Goal: Task Accomplishment & Management: Use online tool/utility

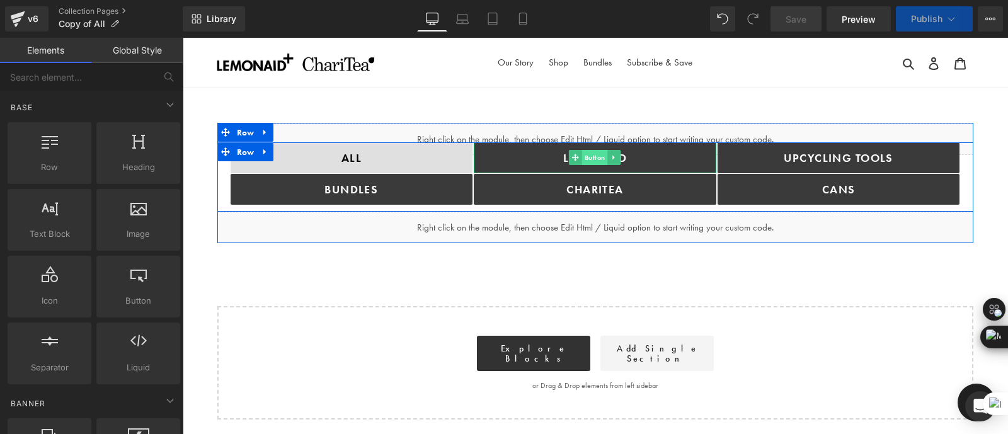
click at [582, 155] on span "Button" at bounding box center [595, 157] width 26 height 15
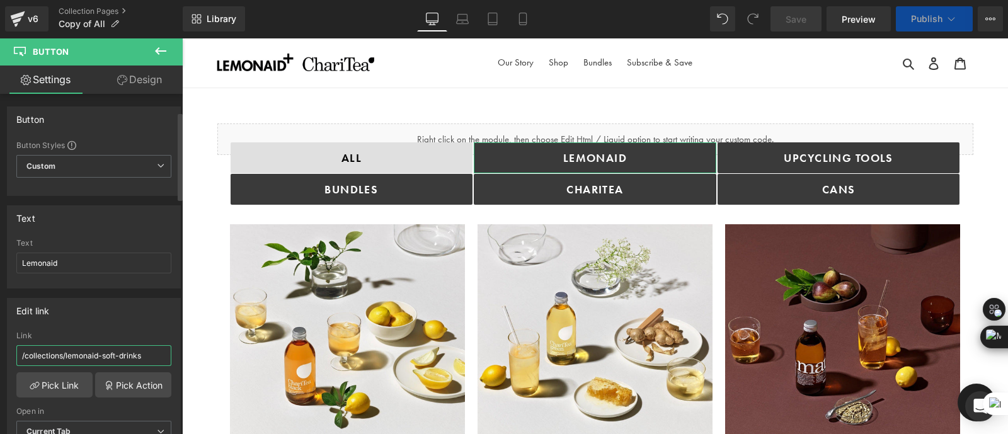
click at [120, 345] on input "/collections/lemonaid-soft-drinks" at bounding box center [93, 355] width 155 height 21
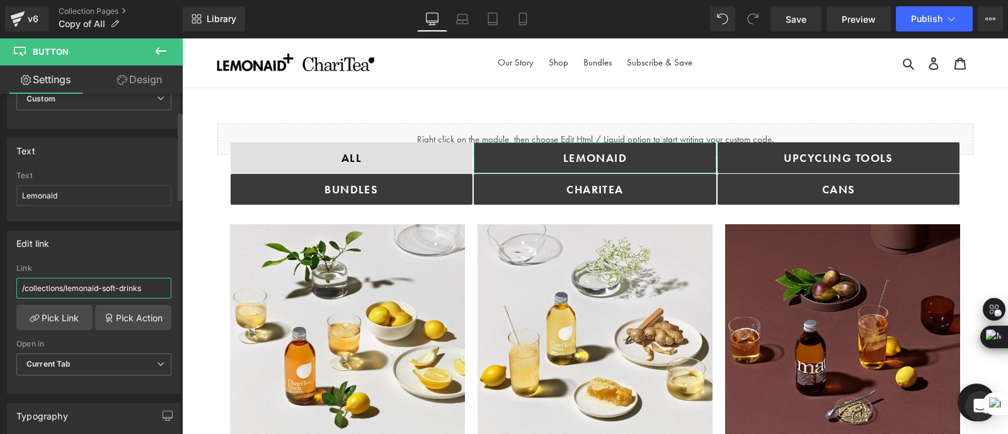
click at [120, 280] on input "/collections/lemonaid-soft-drinks" at bounding box center [93, 288] width 155 height 21
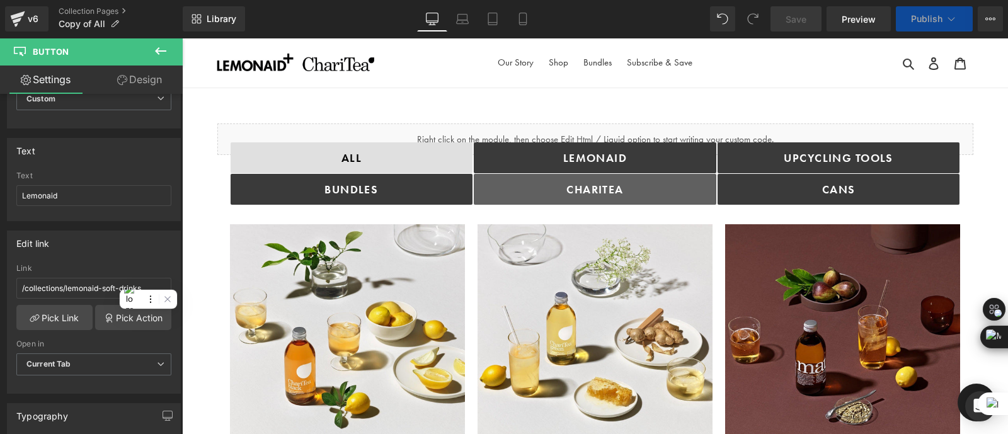
click at [570, 187] on div "ChariTea Button" at bounding box center [595, 189] width 243 height 31
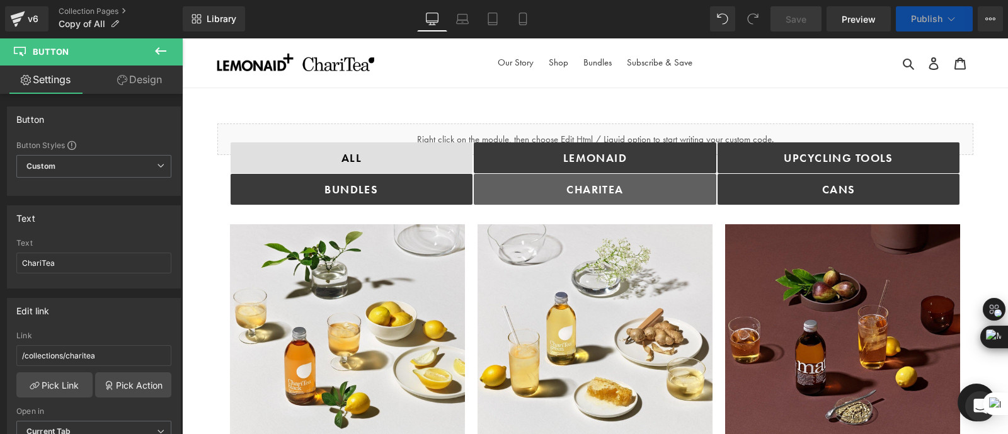
scroll to position [74, 0]
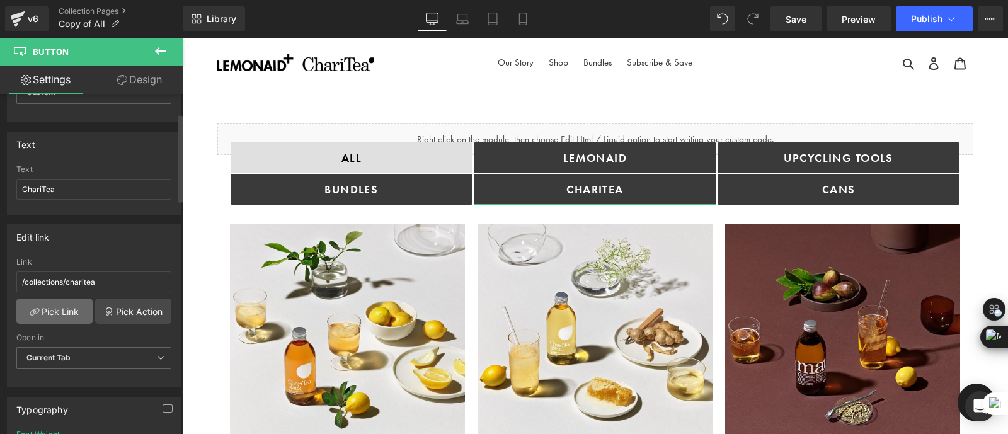
click at [60, 310] on link "Pick Link" at bounding box center [54, 311] width 76 height 25
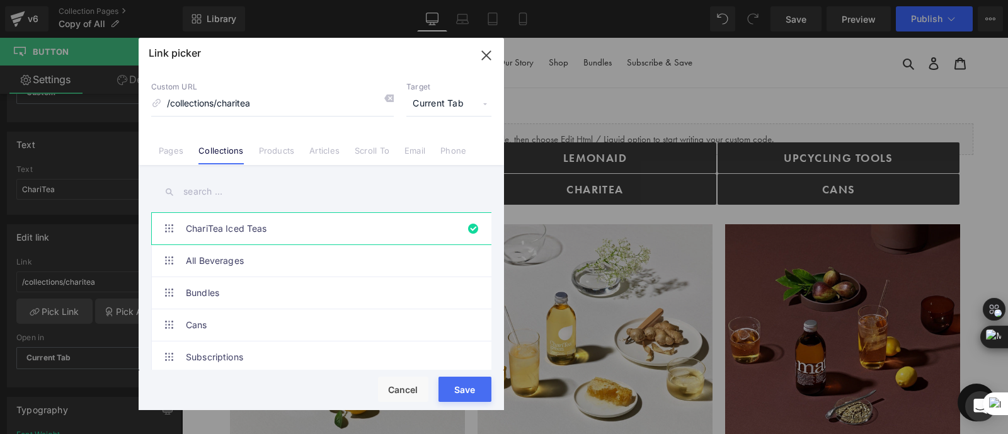
click at [461, 393] on button "Save" at bounding box center [465, 389] width 53 height 25
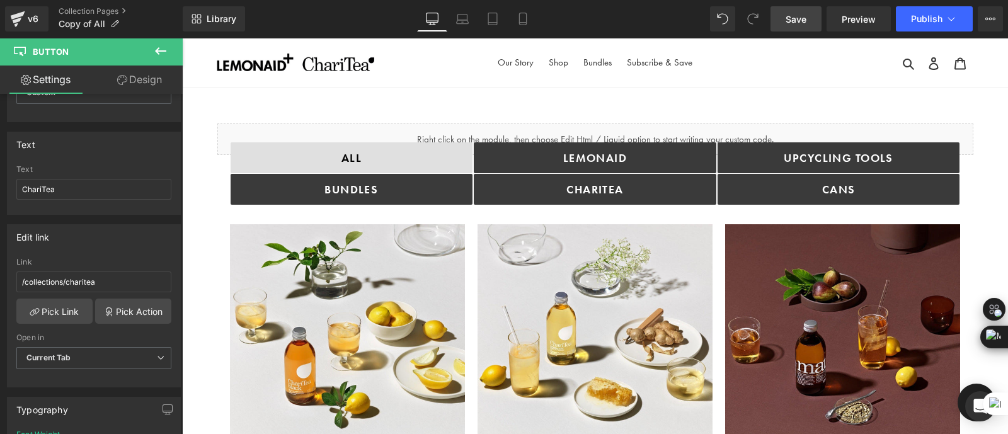
click at [805, 21] on span "Save" at bounding box center [796, 19] width 21 height 13
click at [857, 13] on span "Preview" at bounding box center [859, 19] width 34 height 13
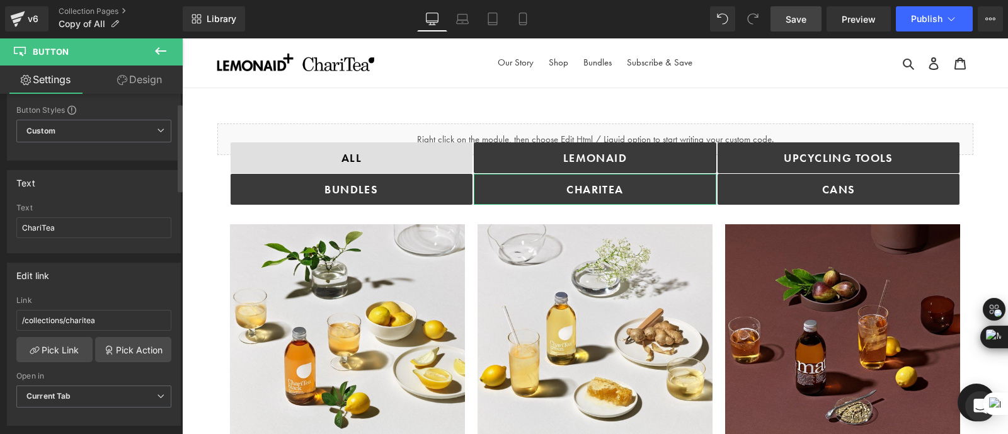
scroll to position [34, 0]
click at [129, 348] on link "Pick Action" at bounding box center [133, 350] width 76 height 25
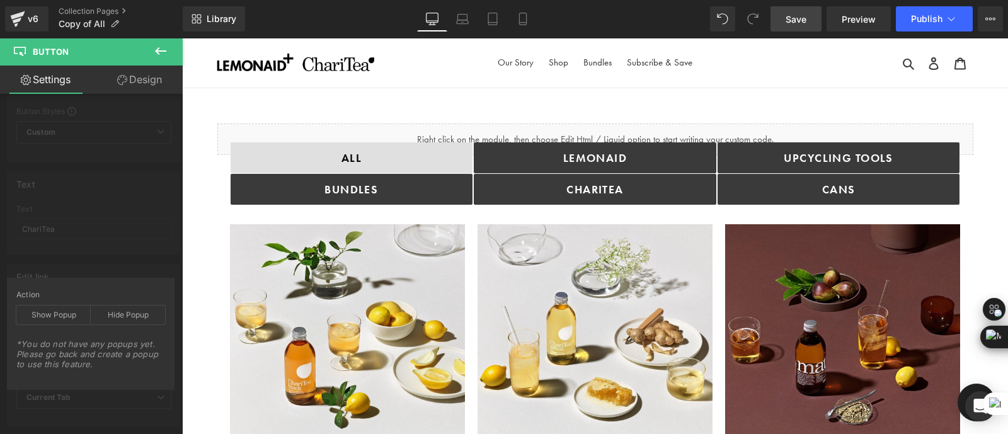
click at [164, 50] on icon at bounding box center [160, 50] width 15 height 15
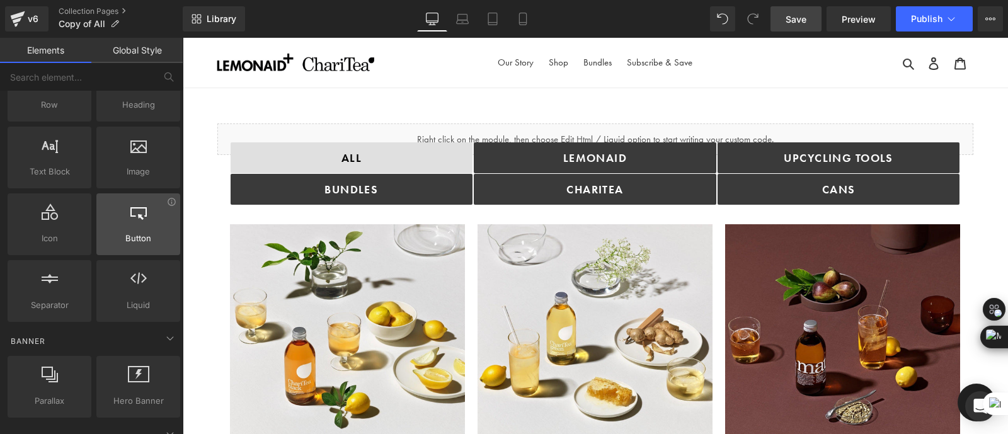
scroll to position [64, 0]
click at [98, 9] on link "Collection Pages" at bounding box center [121, 11] width 124 height 10
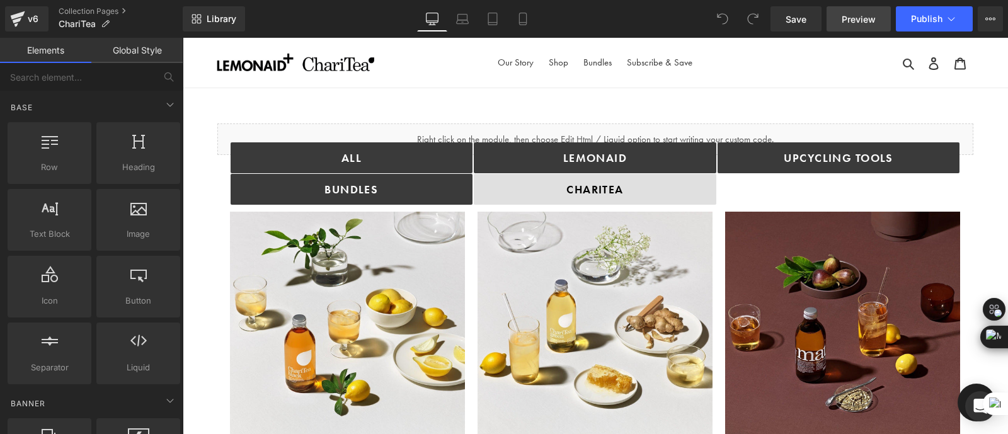
click at [875, 17] on span "Preview" at bounding box center [859, 19] width 34 height 13
click at [88, 11] on link "Collection Pages" at bounding box center [121, 11] width 124 height 10
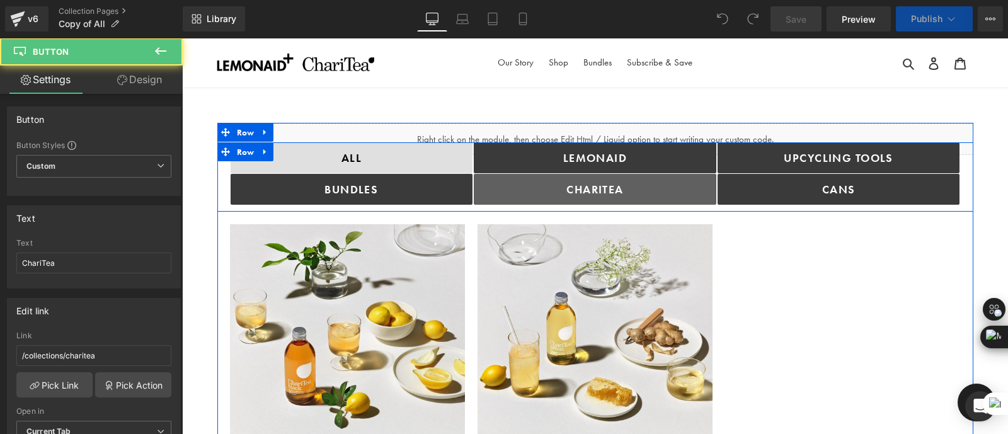
click at [639, 188] on link "ChariTea" at bounding box center [595, 189] width 243 height 31
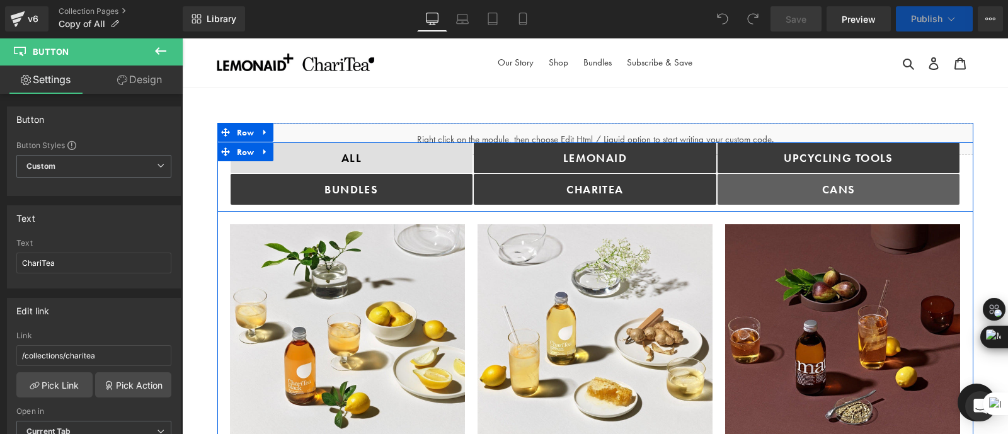
click at [782, 184] on link "cANS" at bounding box center [839, 189] width 243 height 31
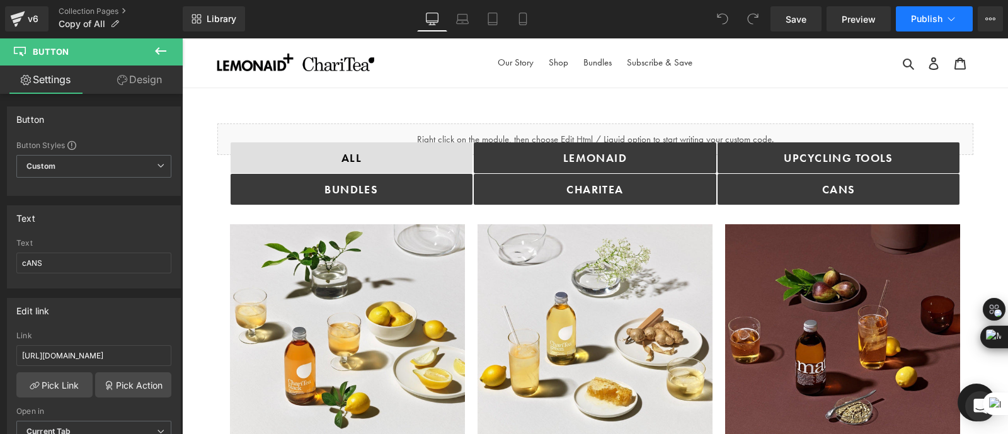
click at [930, 23] on span "Publish" at bounding box center [927, 19] width 32 height 10
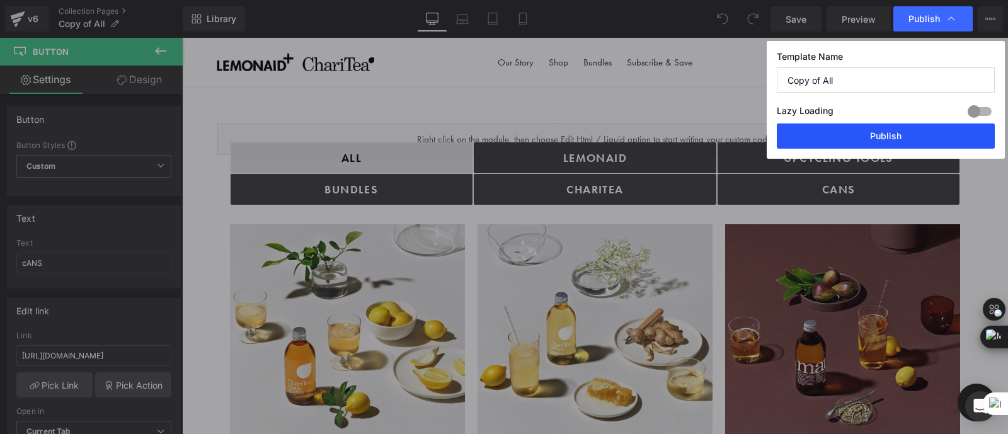
click at [890, 134] on button "Publish" at bounding box center [886, 135] width 218 height 25
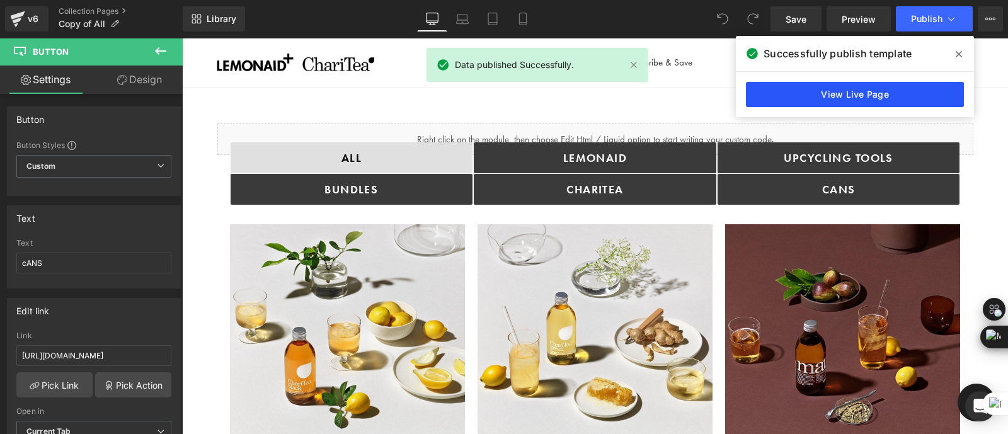
click at [832, 91] on link "View Live Page" at bounding box center [855, 94] width 218 height 25
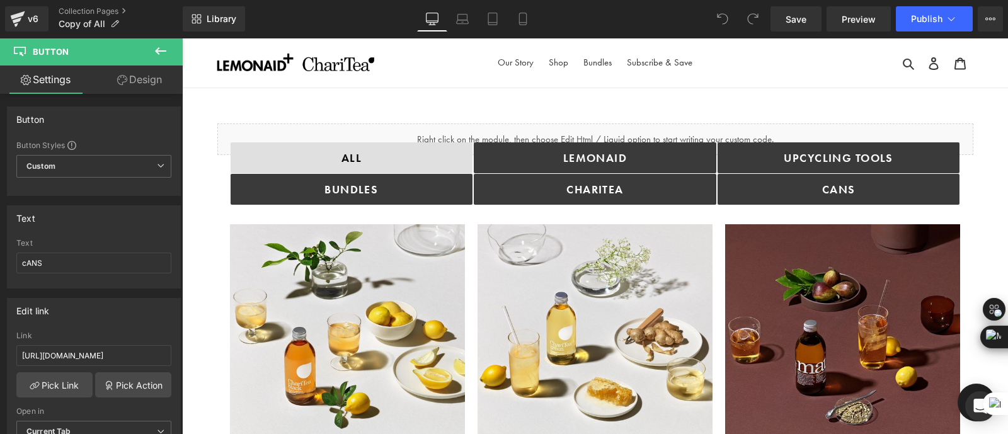
click at [95, 5] on div "v6 Collection Pages Copy of All" at bounding box center [91, 19] width 183 height 38
click at [93, 8] on link "Collection Pages" at bounding box center [121, 11] width 124 height 10
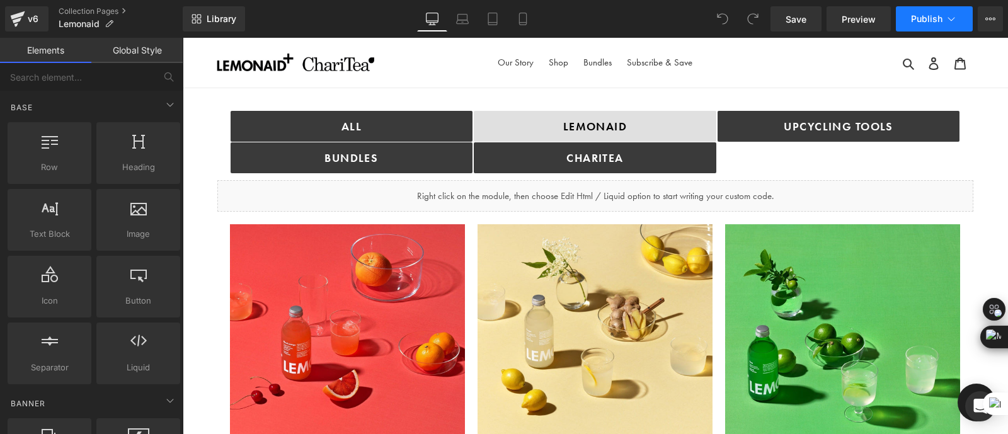
click at [926, 17] on span "Publish" at bounding box center [927, 19] width 32 height 10
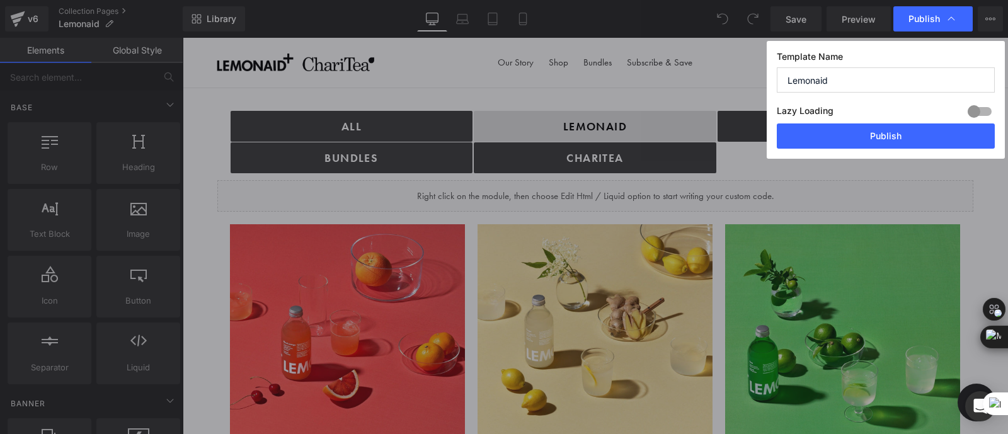
click at [774, 158] on div "Template Name Lemonaid Lazy Loading Build Upgrade plan to unlock Lazy loading h…" at bounding box center [886, 100] width 238 height 118
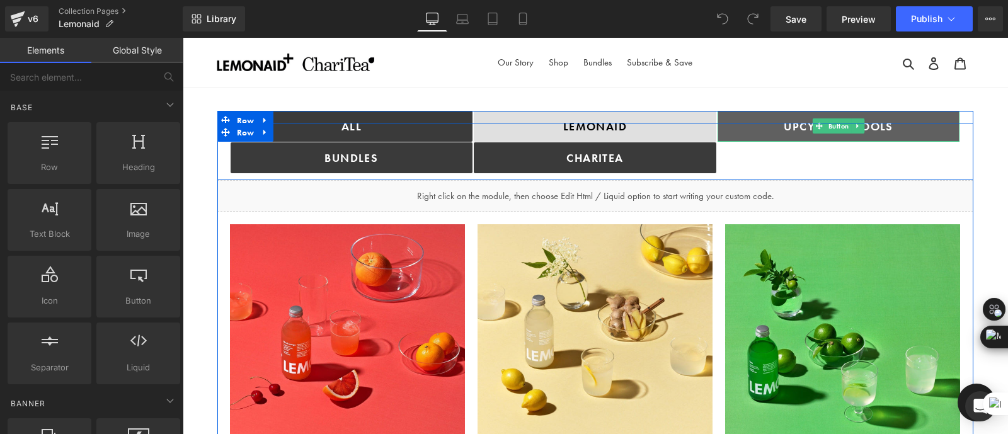
click at [733, 115] on link "Upcycling TOOLS" at bounding box center [839, 126] width 243 height 31
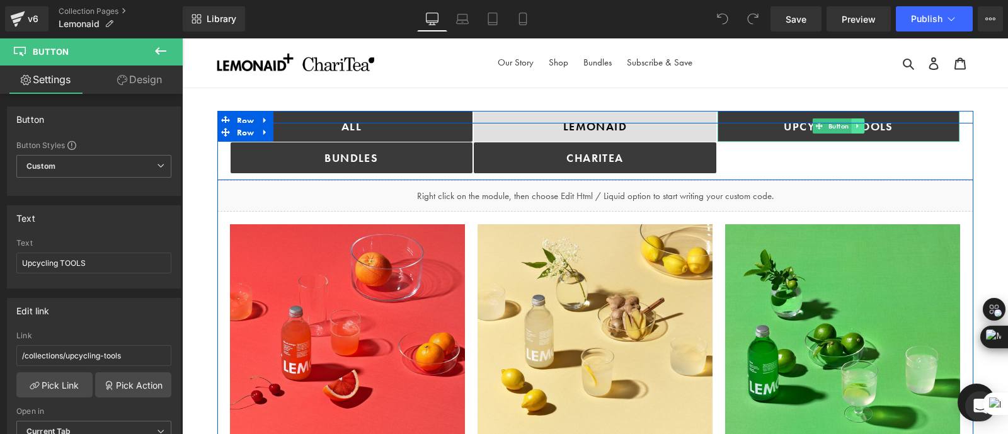
click at [857, 128] on icon at bounding box center [857, 126] width 7 height 8
click at [850, 127] on icon at bounding box center [851, 126] width 7 height 8
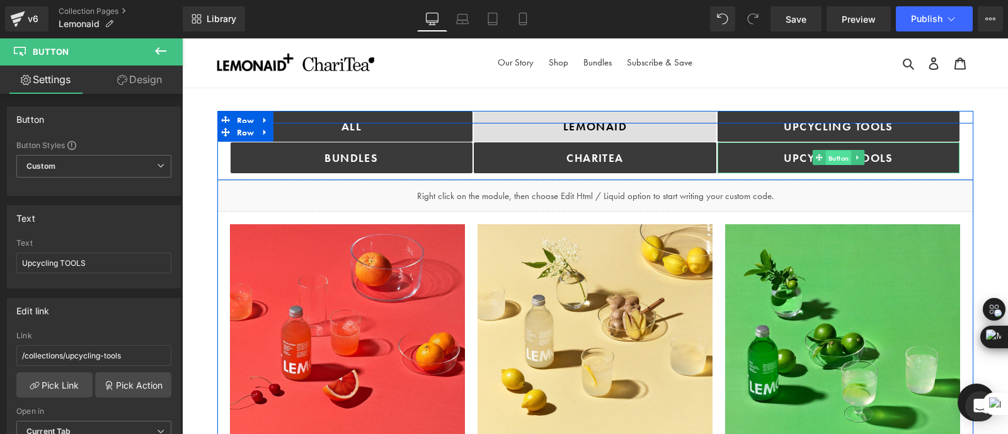
click at [840, 156] on span "Button" at bounding box center [839, 158] width 26 height 15
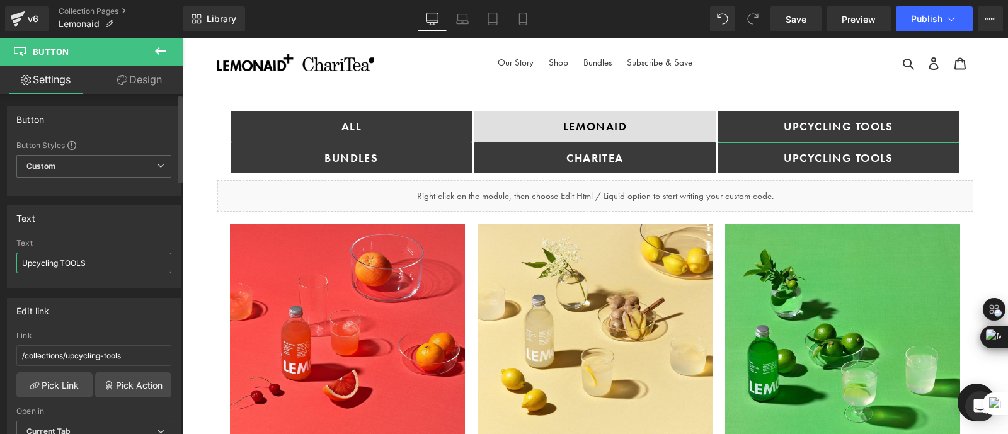
drag, startPoint x: 100, startPoint y: 255, endPoint x: 0, endPoint y: 251, distance: 100.3
click at [0, 251] on div "Text Upcycling TOOLS Text Upcycling TOOLS" at bounding box center [94, 242] width 188 height 93
type input "Cans"
click at [56, 383] on link "Pick Link" at bounding box center [54, 384] width 76 height 25
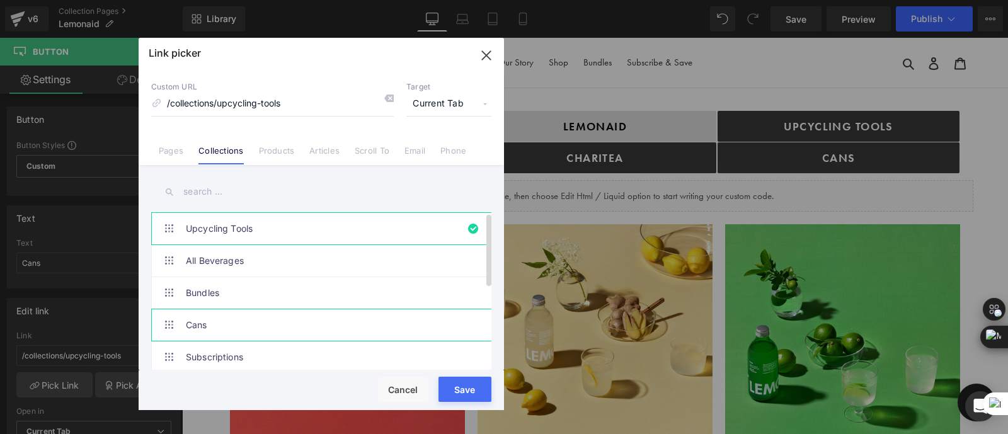
click at [243, 329] on link "Cans" at bounding box center [324, 325] width 277 height 32
type input "/collections/cans"
click at [466, 389] on div "Loading Product Data" at bounding box center [504, 384] width 91 height 14
click at [466, 391] on div "Loading Product Data" at bounding box center [504, 384] width 91 height 14
click at [456, 385] on button "Save" at bounding box center [465, 389] width 53 height 25
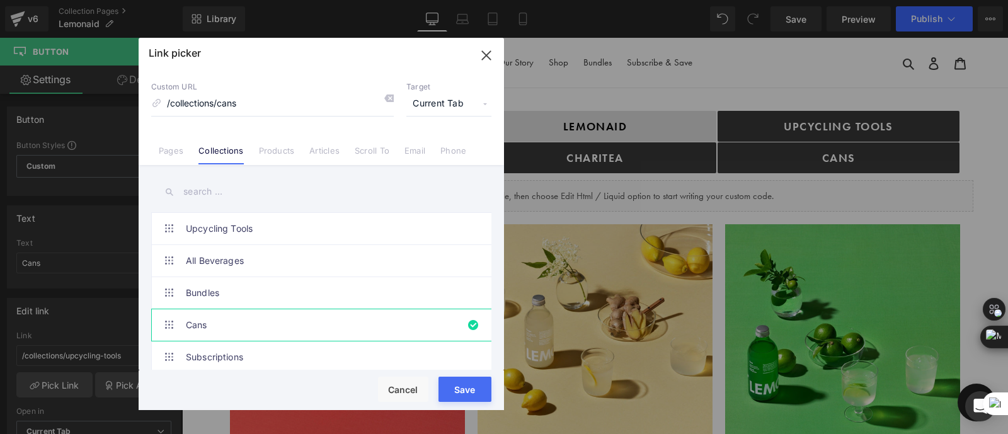
type input "/collections/cans"
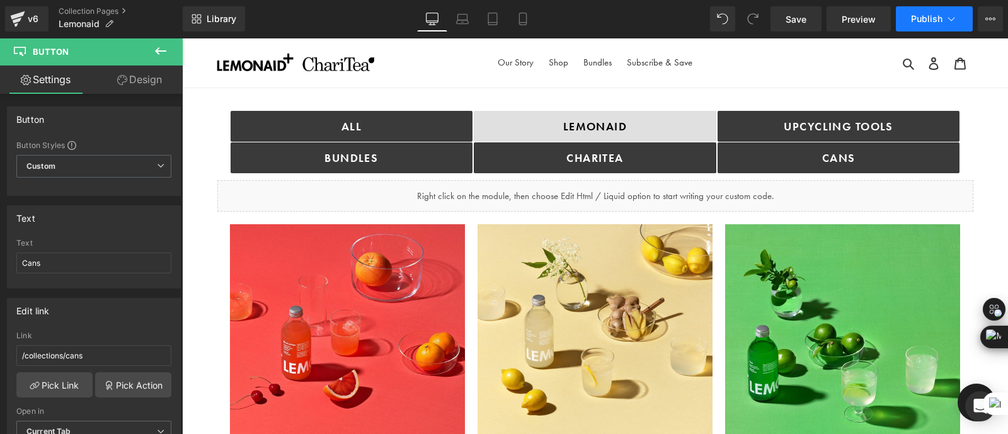
click at [914, 14] on span "Publish" at bounding box center [927, 19] width 32 height 10
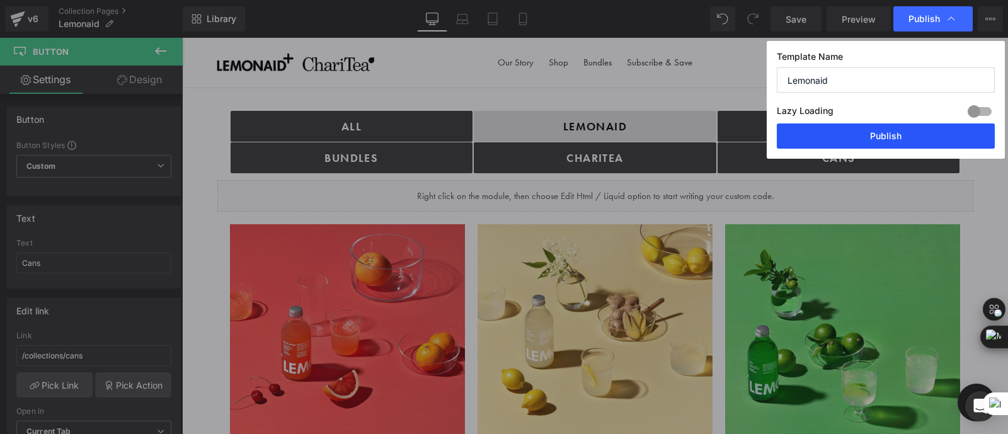
click at [873, 134] on button "Publish" at bounding box center [886, 135] width 218 height 25
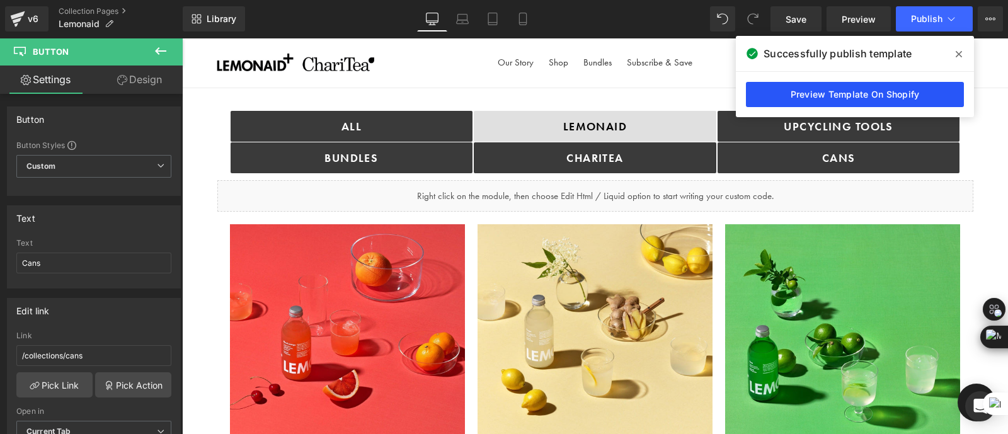
click at [788, 93] on link "Preview Template On Shopify" at bounding box center [855, 94] width 218 height 25
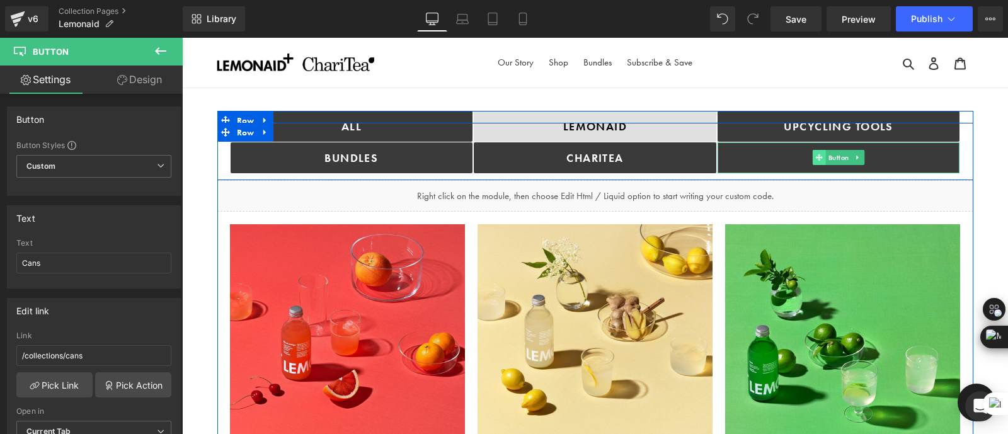
click at [819, 156] on icon at bounding box center [819, 157] width 7 height 7
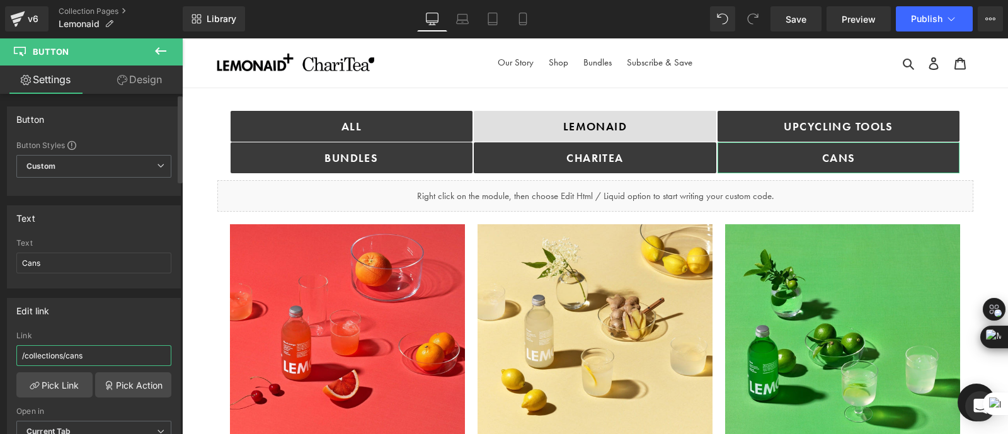
click at [121, 355] on input "/collections/cans" at bounding box center [93, 355] width 155 height 21
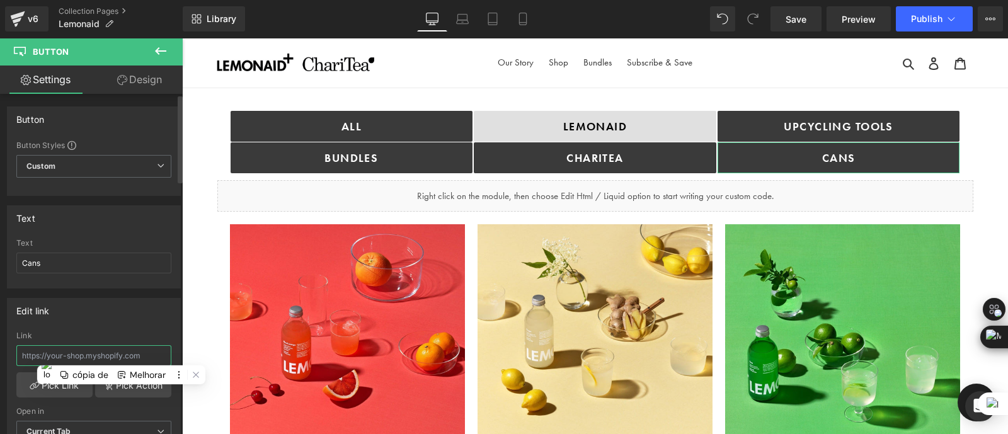
paste input "https://drinkinghelps.co.uk/collections/cans?_ab=0&key=1756399664969&view=gem-1…"
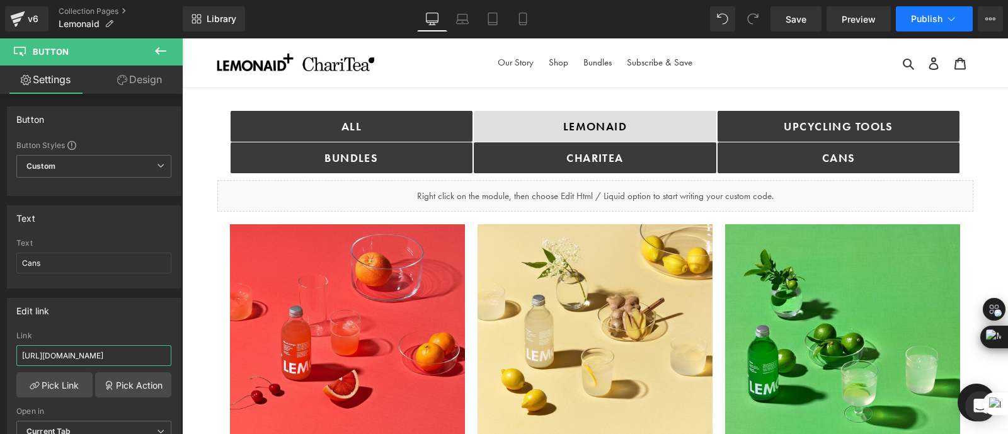
type input "https://drinkinghelps.co.uk/collections/cans?_ab=0&key=1756399664969&view=gem-1…"
click at [923, 17] on span "Publish" at bounding box center [927, 19] width 32 height 10
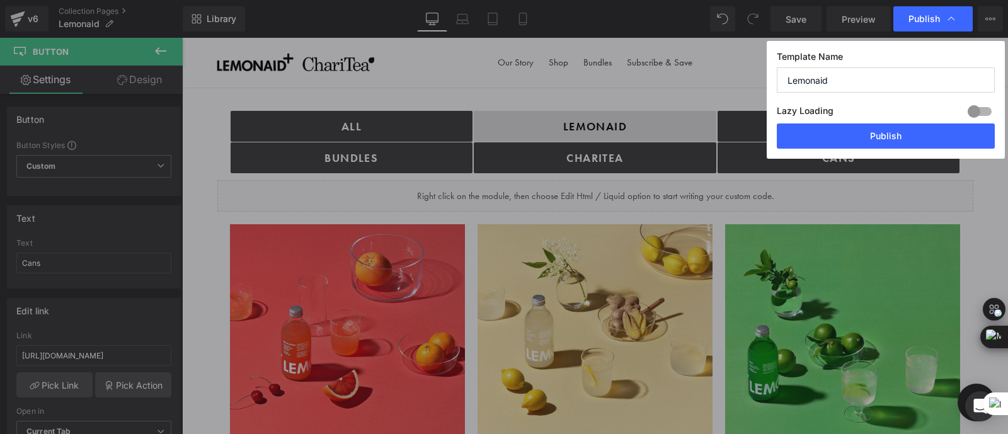
scroll to position [0, 0]
click at [873, 132] on button "Publish" at bounding box center [886, 135] width 218 height 25
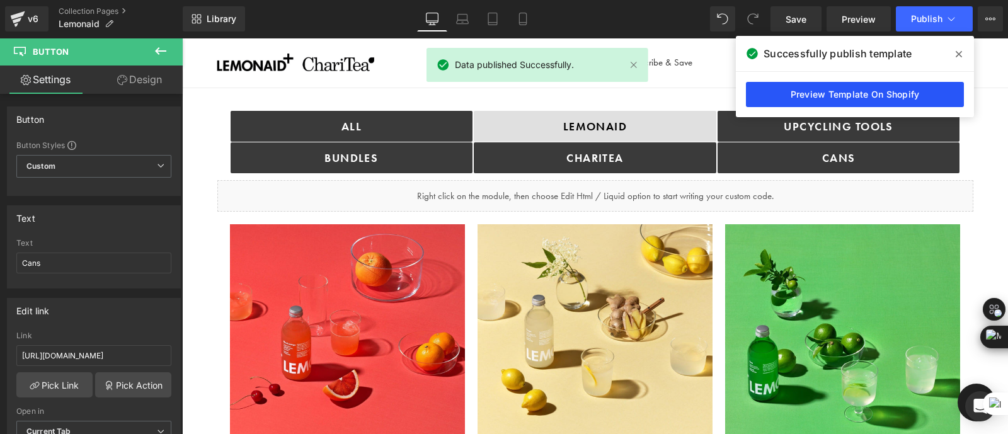
click at [870, 94] on link "Preview Template On Shopify" at bounding box center [855, 94] width 218 height 25
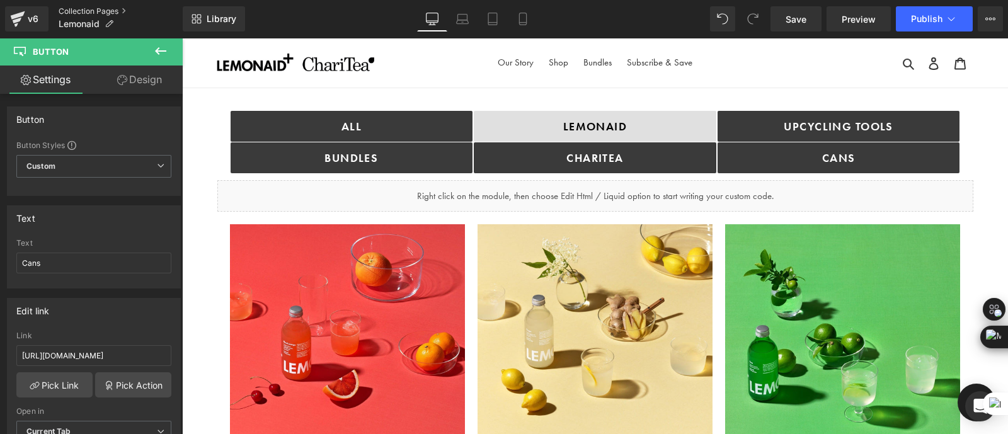
click at [98, 9] on link "Collection Pages" at bounding box center [121, 11] width 124 height 10
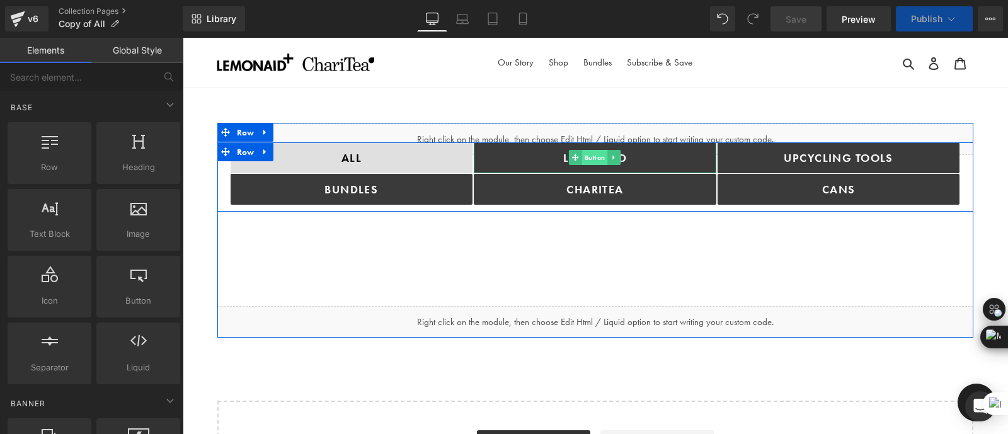
click at [584, 155] on span "Button" at bounding box center [595, 157] width 26 height 15
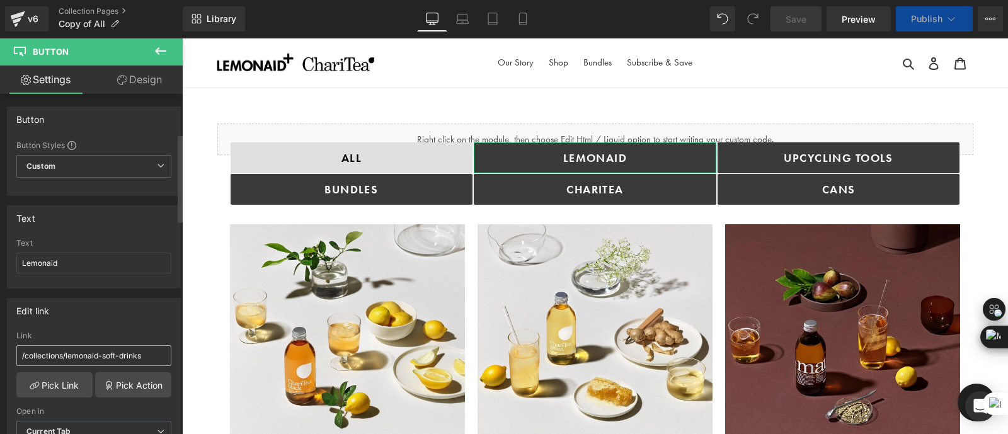
scroll to position [151, 0]
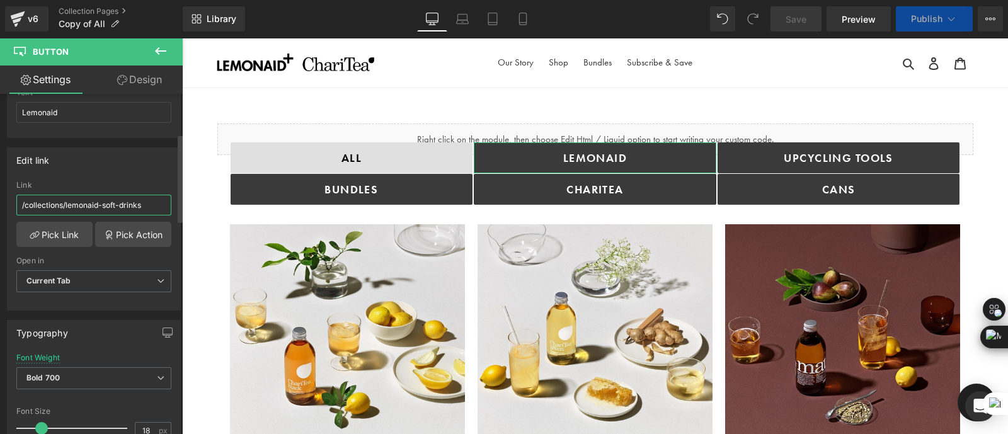
click at [104, 198] on input "/collections/lemonaid-soft-drinks" at bounding box center [93, 205] width 155 height 21
paste input "https://drinkinghelps.co.uk/collections/lemonaid-soft-drinks?_ab=0&key=17564807…"
type input "https://drinkinghelps.co.uk/collections/lemonaid-soft-drinks?_ab=0&key=17564807…"
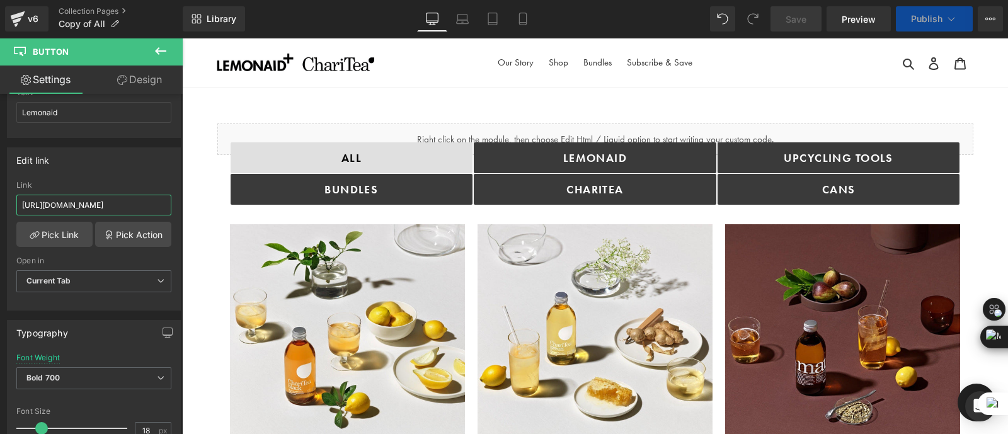
scroll to position [0, 342]
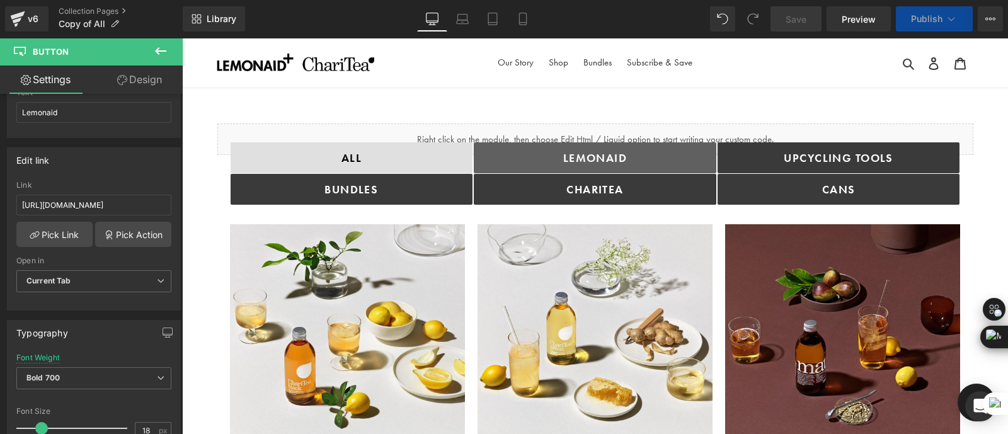
click at [638, 154] on link "Lemonaid" at bounding box center [595, 157] width 243 height 31
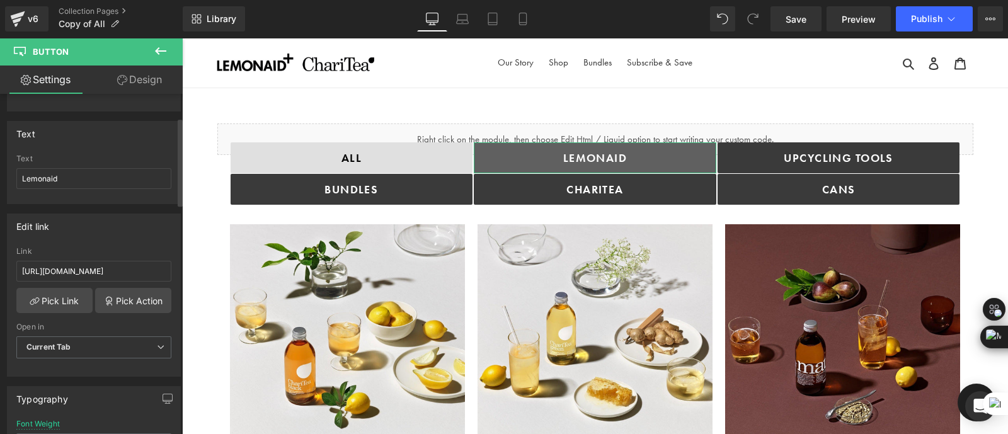
scroll to position [89, 0]
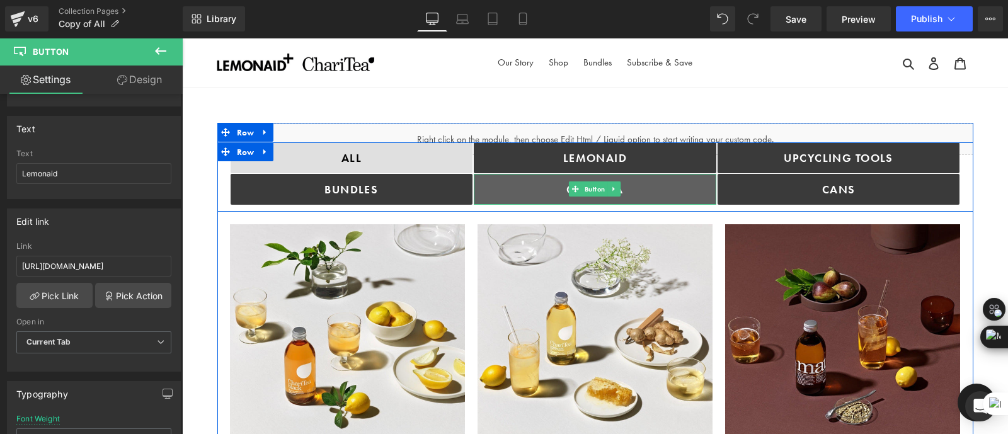
click at [537, 189] on link "ChariTea" at bounding box center [595, 189] width 243 height 31
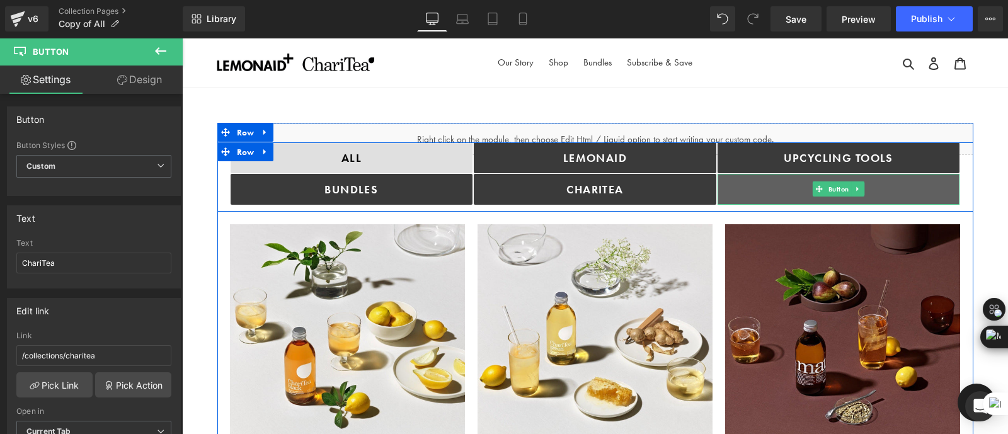
click at [762, 183] on link "cANS" at bounding box center [839, 189] width 243 height 31
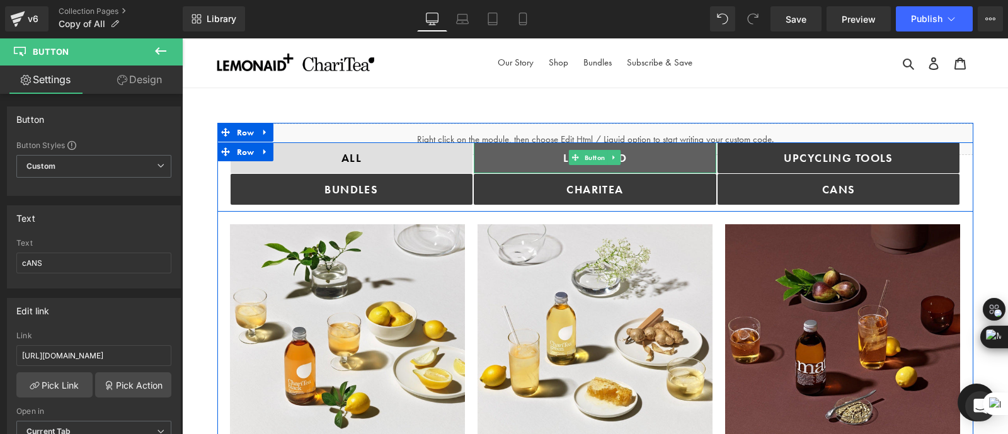
click at [668, 159] on link "Lemonaid" at bounding box center [595, 157] width 243 height 31
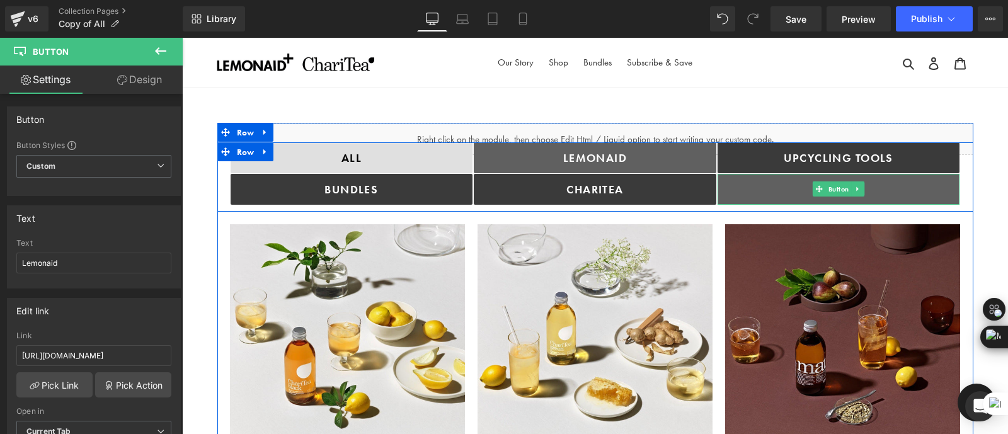
click at [822, 185] on span at bounding box center [819, 188] width 13 height 15
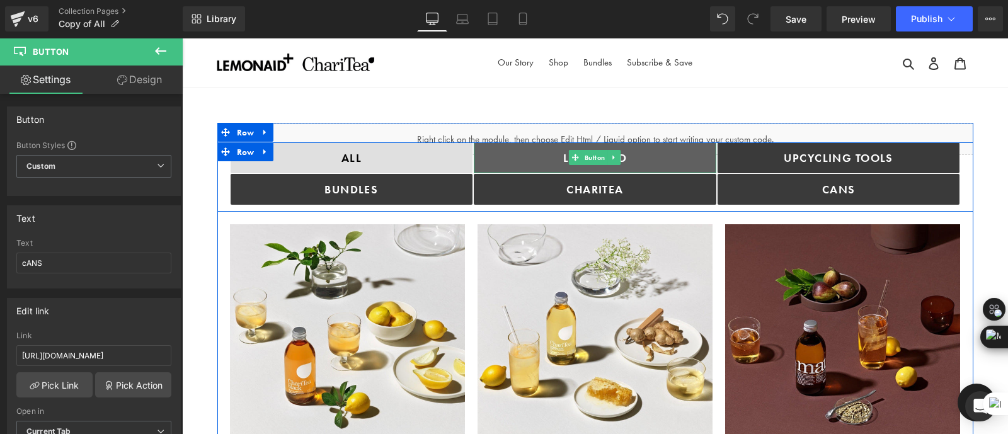
click at [675, 145] on link "Lemonaid" at bounding box center [595, 157] width 243 height 31
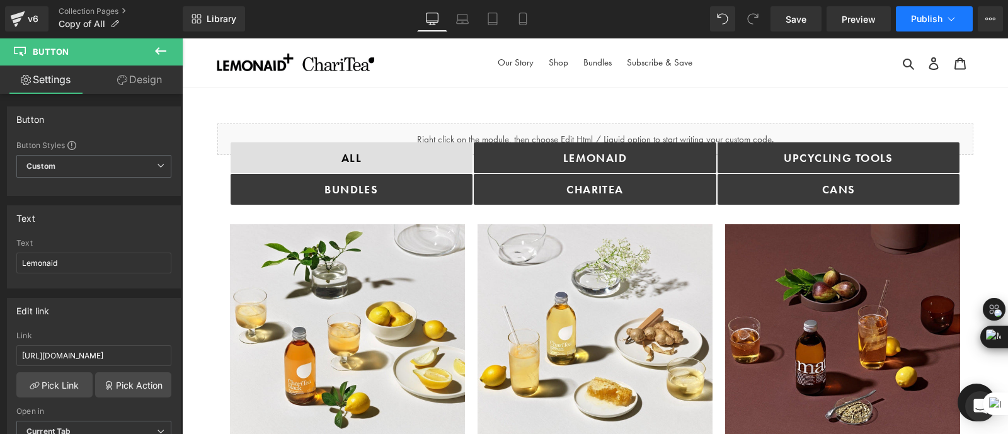
click at [927, 12] on button "Publish" at bounding box center [934, 18] width 77 height 25
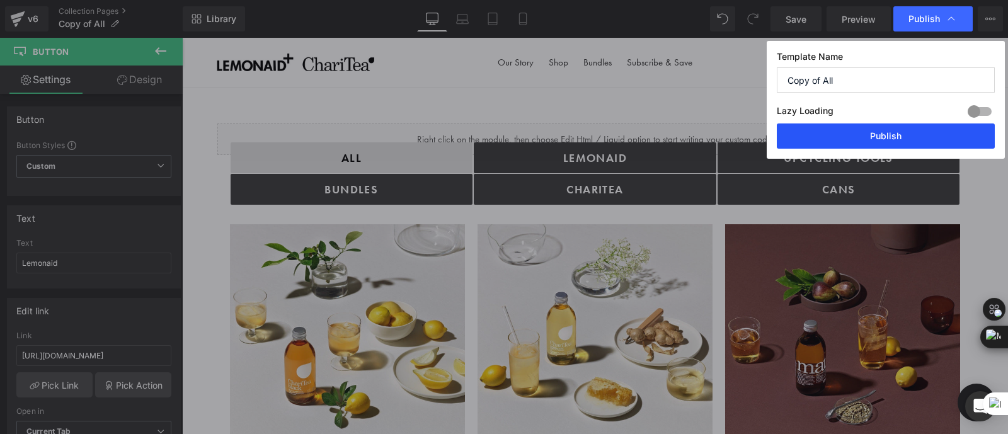
click at [875, 132] on button "Publish" at bounding box center [886, 135] width 218 height 25
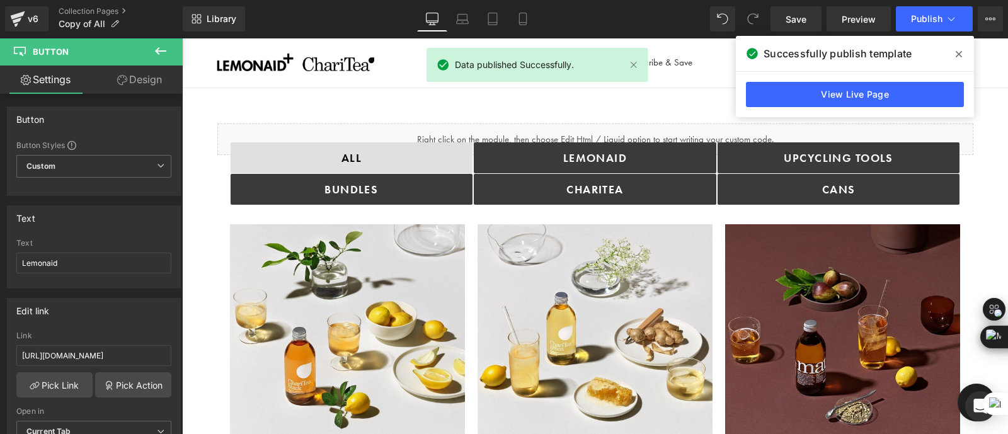
click at [953, 49] on span at bounding box center [959, 54] width 20 height 20
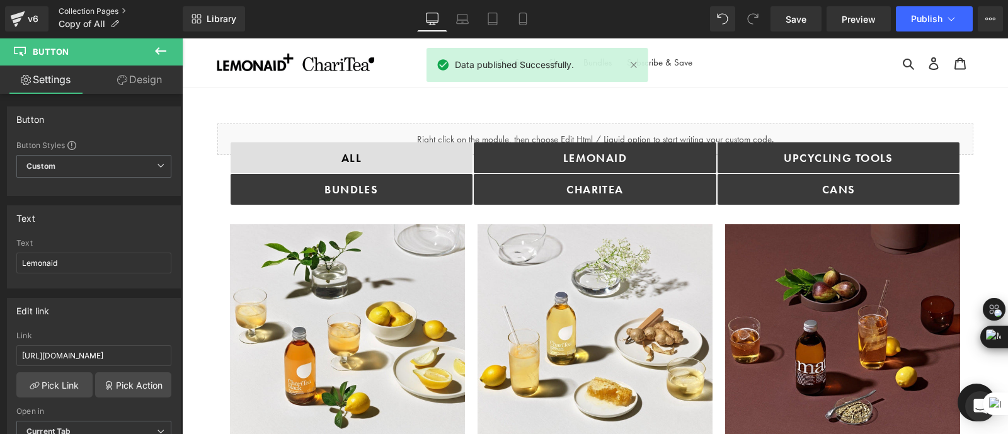
click at [104, 9] on link "Collection Pages" at bounding box center [121, 11] width 124 height 10
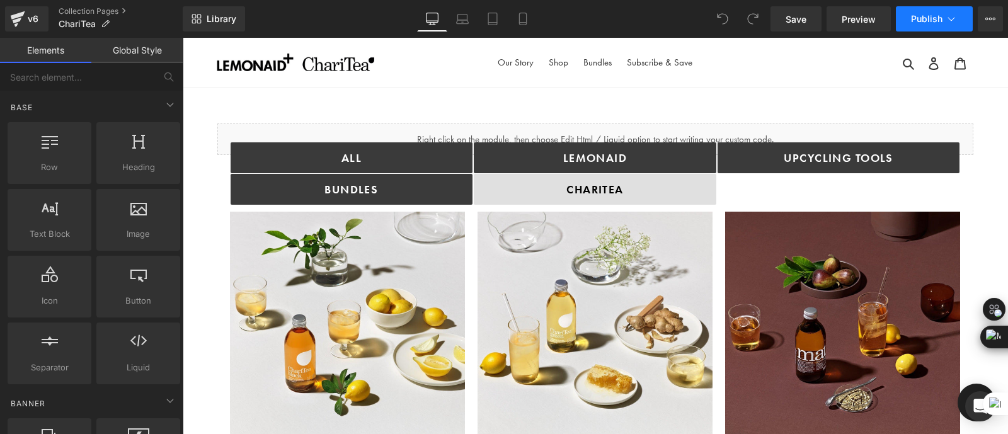
click at [922, 18] on span "Publish" at bounding box center [927, 19] width 32 height 10
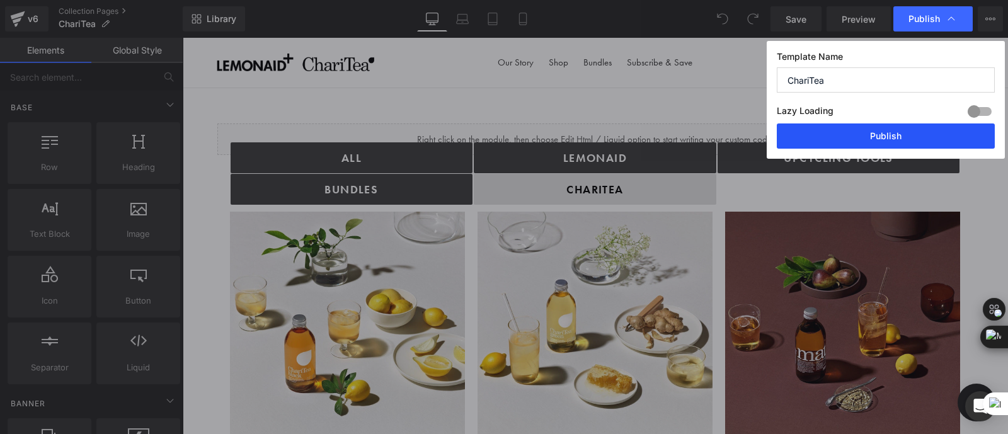
click at [859, 130] on button "Publish" at bounding box center [886, 135] width 218 height 25
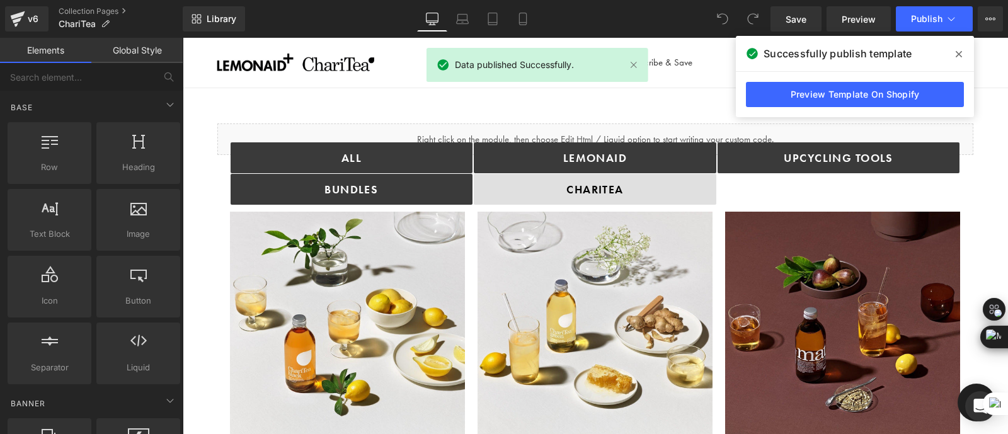
click at [956, 49] on icon at bounding box center [959, 54] width 6 height 10
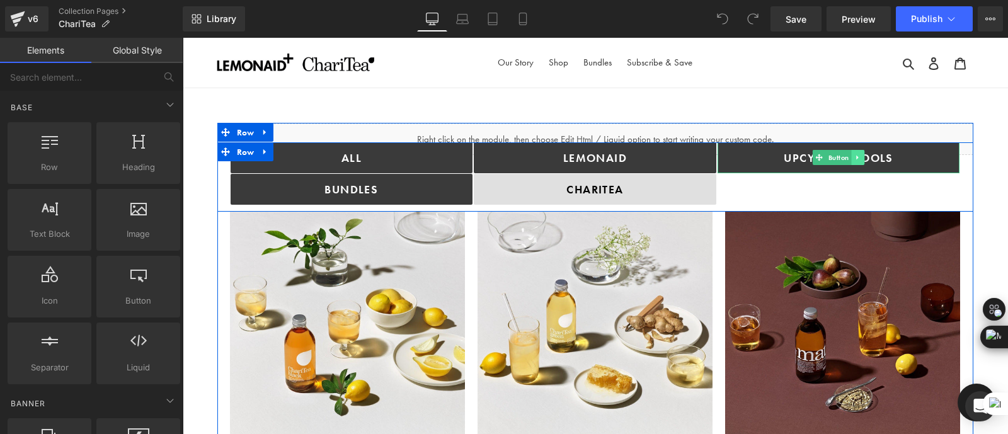
click at [856, 158] on icon at bounding box center [857, 158] width 2 height 4
click at [848, 160] on icon at bounding box center [851, 157] width 7 height 7
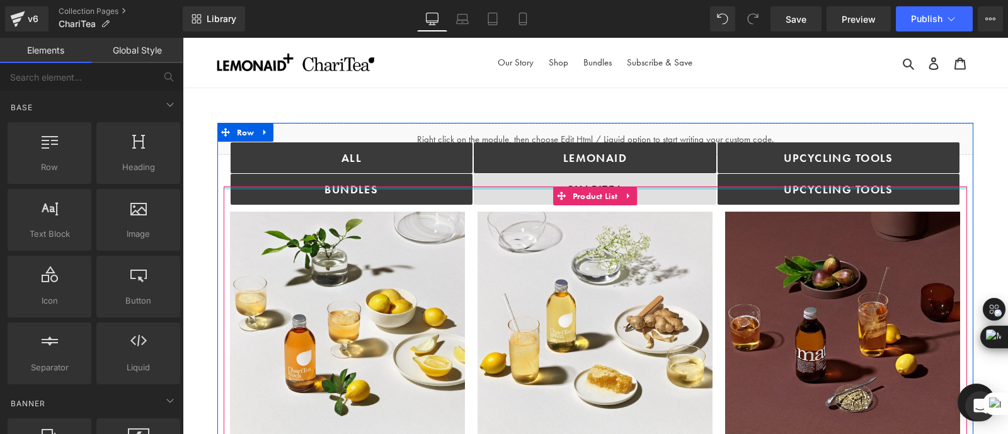
click at [834, 187] on div at bounding box center [596, 188] width 744 height 3
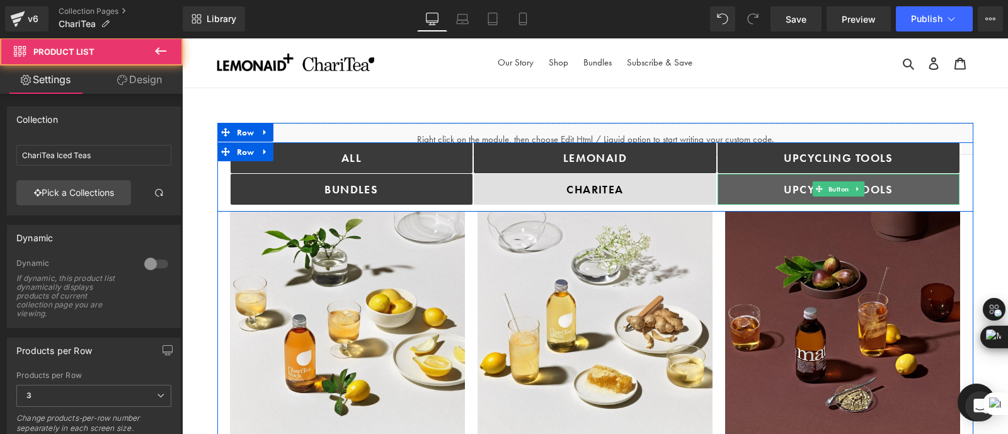
click at [815, 178] on link "Upcycling TOOLS" at bounding box center [839, 189] width 243 height 31
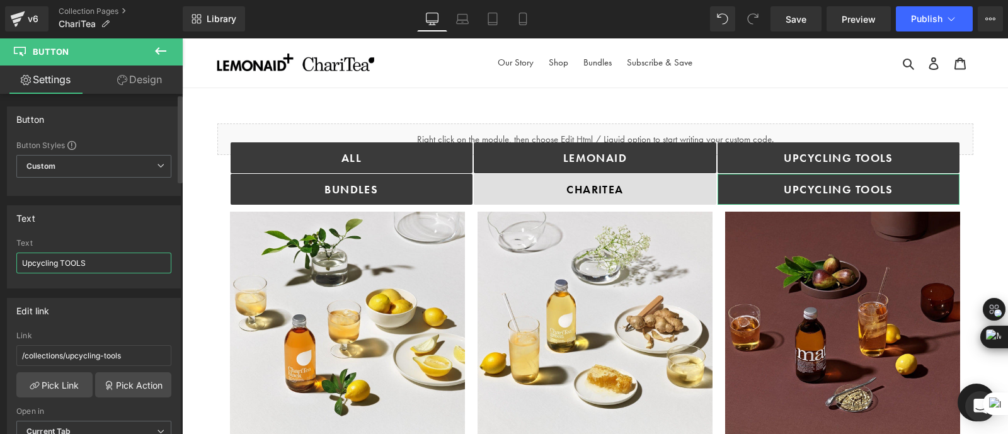
drag, startPoint x: 106, startPoint y: 261, endPoint x: 5, endPoint y: 261, distance: 101.4
click at [5, 261] on div "Text Upcycling TOOLS Text Upcycling TOOLS" at bounding box center [94, 242] width 188 height 93
type input "CANS"
drag, startPoint x: 127, startPoint y: 353, endPoint x: 0, endPoint y: 359, distance: 126.8
click at [0, 359] on div "Edit link /collections/upcycling-tools Link /collections/upcycling-tools Pick L…" at bounding box center [94, 375] width 188 height 173
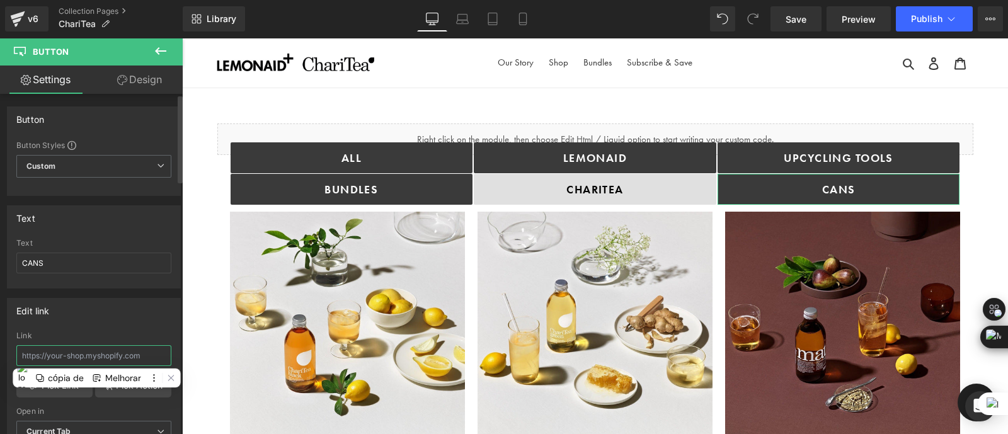
paste input "https://drinkinghelps.co.uk/collections/cans?_ab=0&key=1756399664969&view=gem-1…"
type input "https://drinkinghelps.co.uk/collections/cans?_ab=0&key=1756399664969&view=gem-1…"
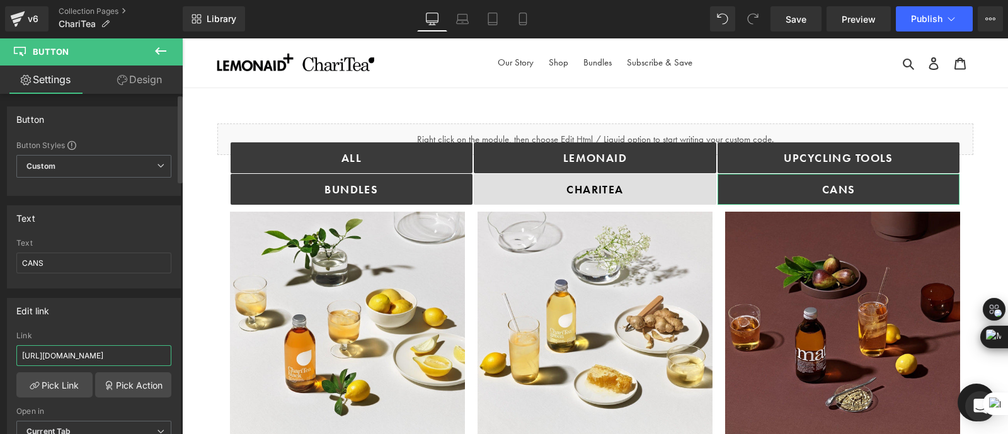
scroll to position [0, 284]
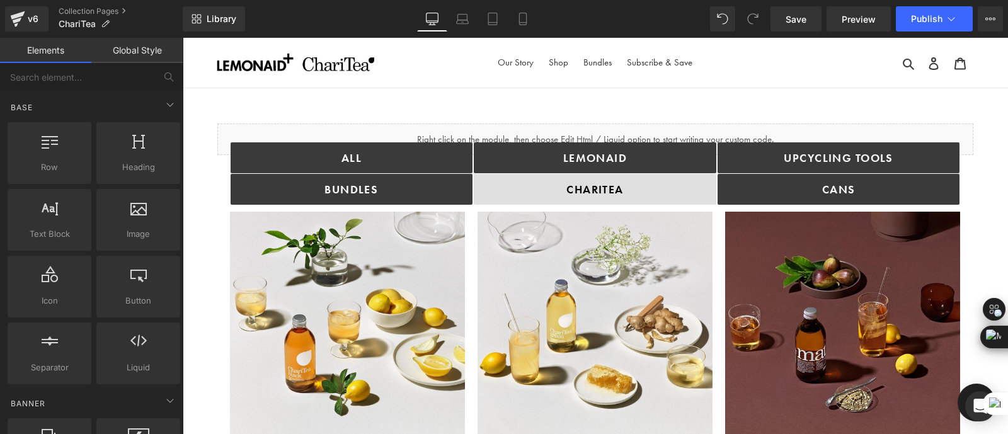
scroll to position [0, 0]
click at [926, 11] on button "Publish" at bounding box center [934, 18] width 77 height 25
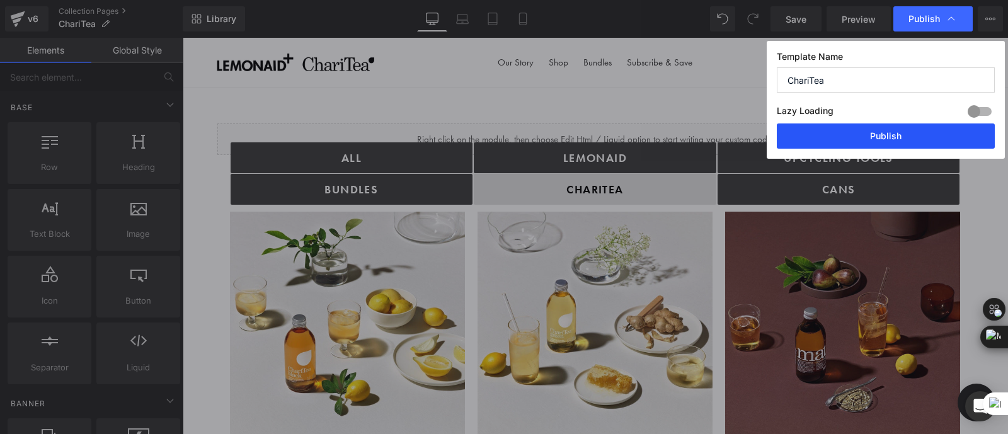
click at [876, 134] on button "Publish" at bounding box center [886, 135] width 218 height 25
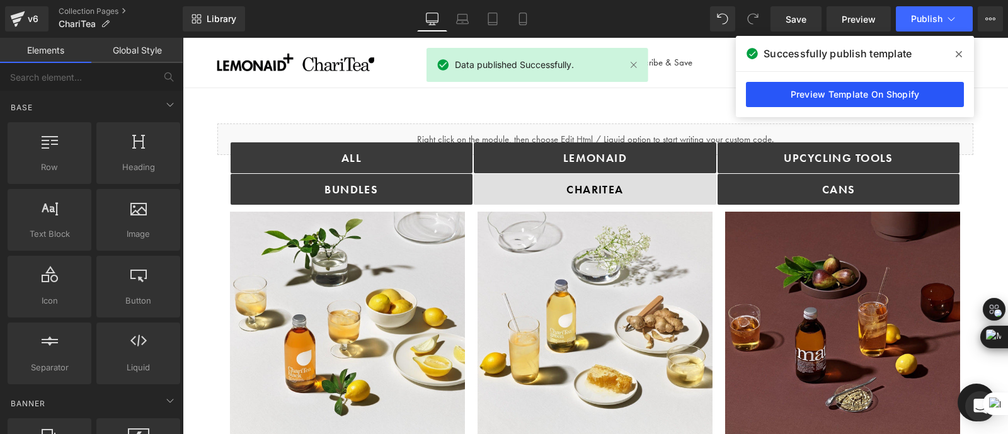
click at [857, 93] on link "Preview Template On Shopify" at bounding box center [855, 94] width 218 height 25
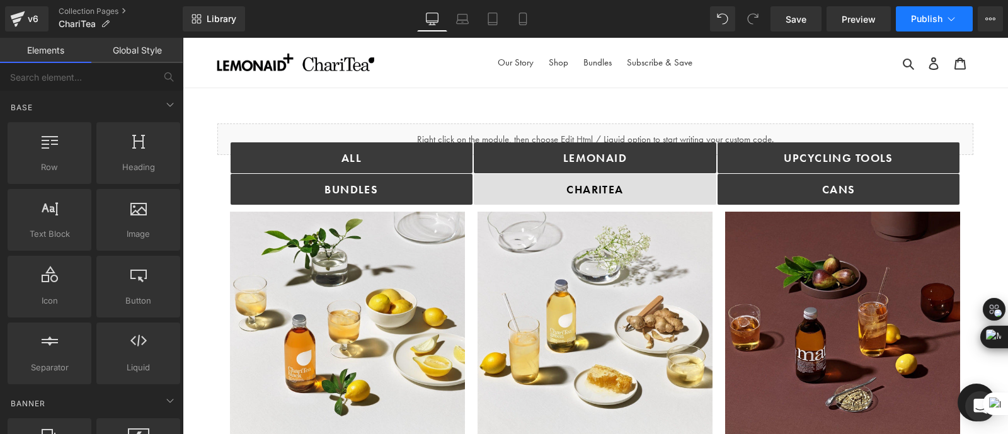
click at [924, 18] on span "Publish" at bounding box center [927, 19] width 32 height 10
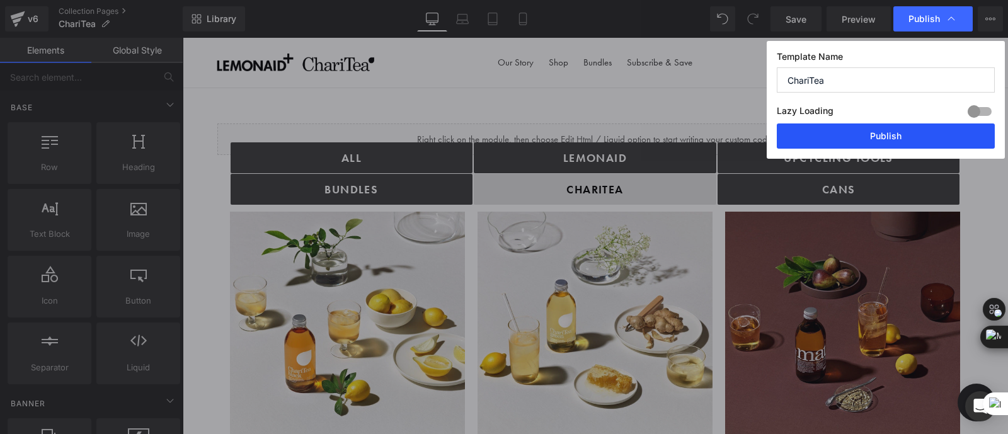
click at [888, 134] on button "Publish" at bounding box center [886, 135] width 218 height 25
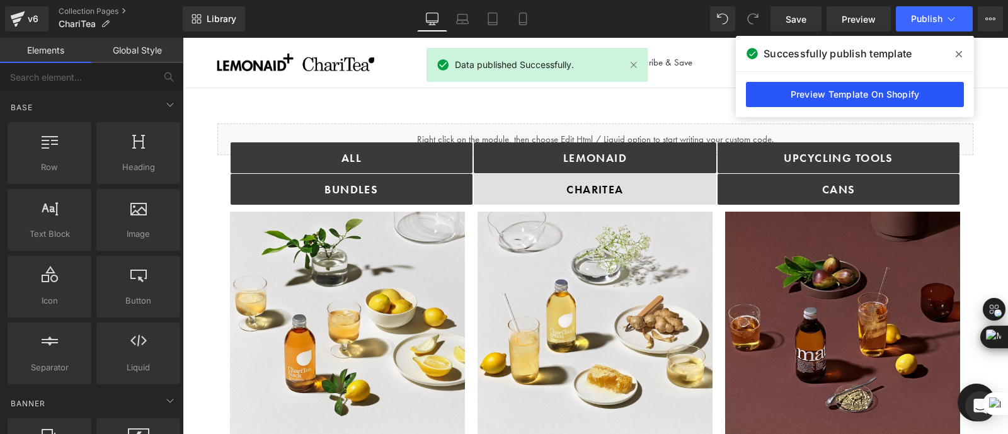
click at [853, 89] on link "Preview Template On Shopify" at bounding box center [855, 94] width 218 height 25
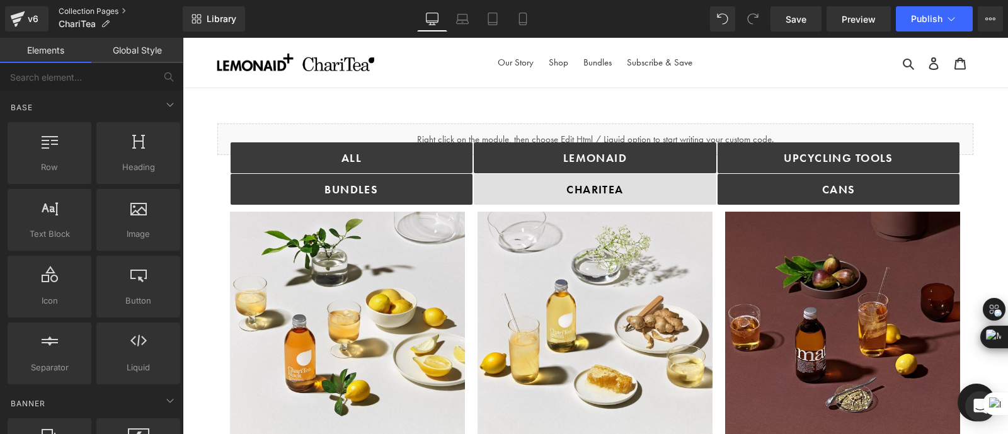
click at [110, 8] on link "Collection Pages" at bounding box center [121, 11] width 124 height 10
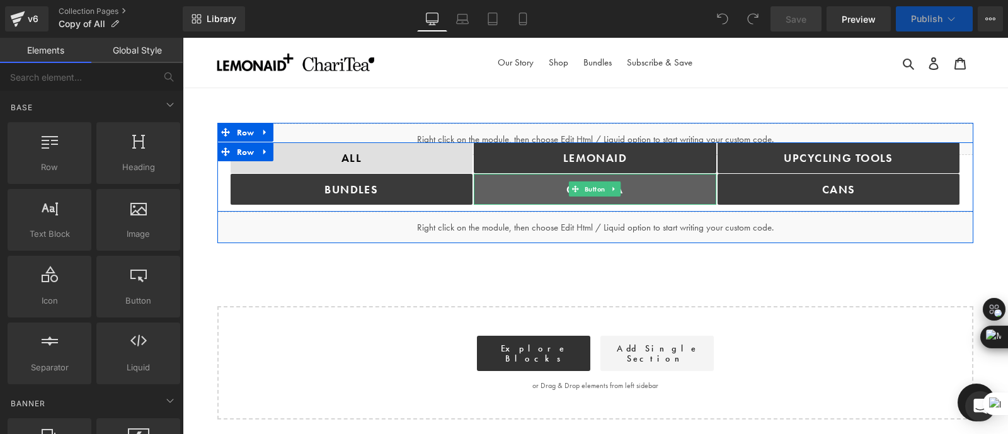
click at [529, 178] on link "ChariTea" at bounding box center [595, 189] width 243 height 31
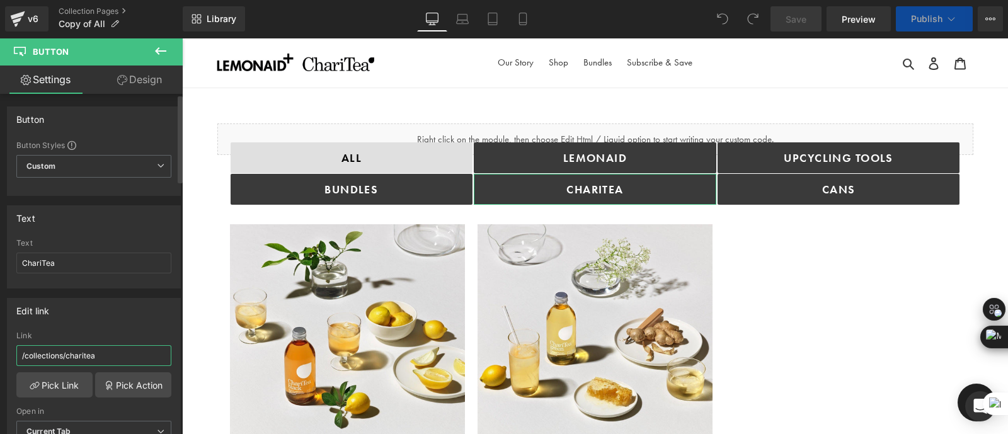
drag, startPoint x: 110, startPoint y: 347, endPoint x: 347, endPoint y: 141, distance: 314.4
click at [110, 347] on input "/collections/charitea" at bounding box center [93, 355] width 155 height 21
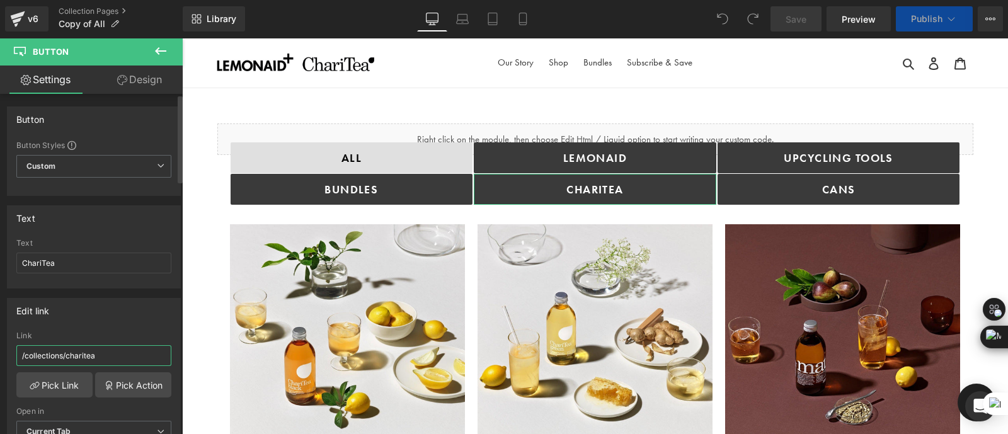
click at [110, 347] on input "/collections/charitea" at bounding box center [93, 355] width 155 height 21
click at [116, 349] on input "/collections/charitea" at bounding box center [93, 355] width 155 height 21
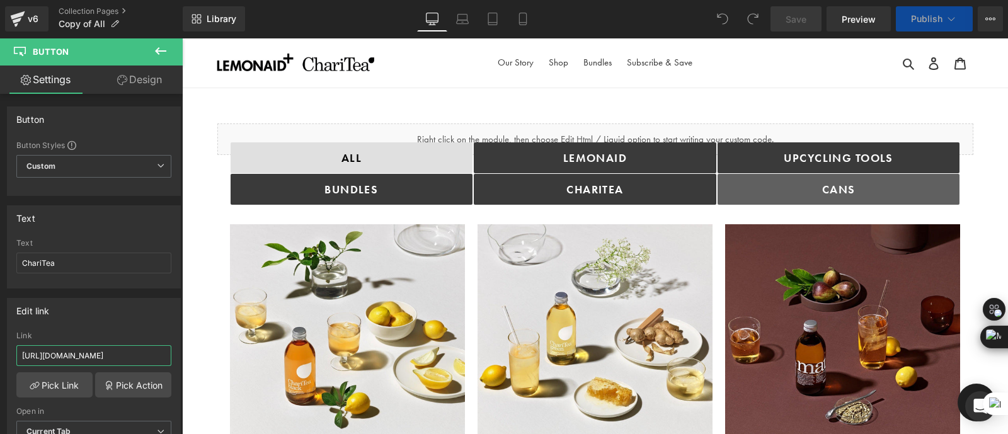
type input "[URL][DOMAIN_NAME]"
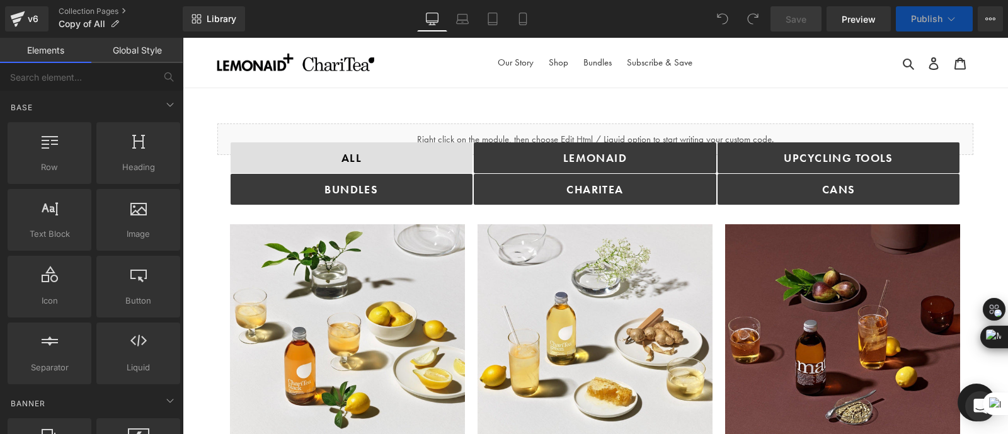
scroll to position [0, 0]
click at [798, 18] on span "Save" at bounding box center [796, 19] width 21 height 13
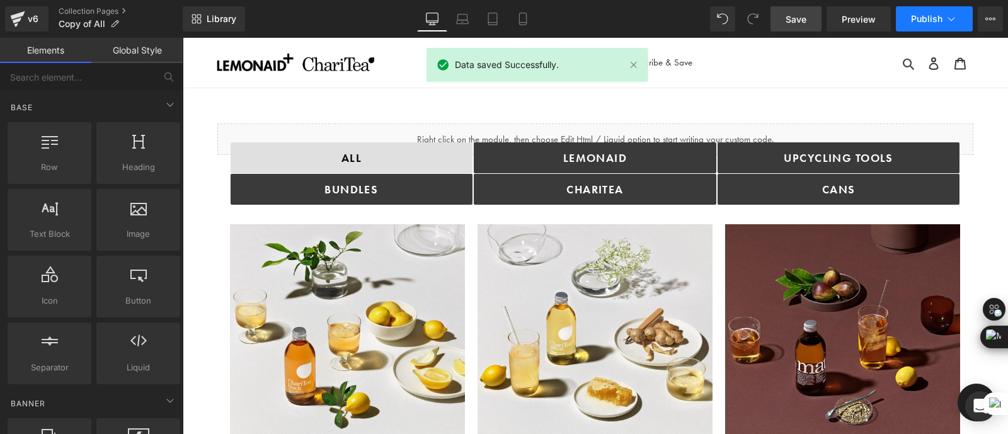
click at [927, 16] on span "Publish" at bounding box center [927, 19] width 32 height 10
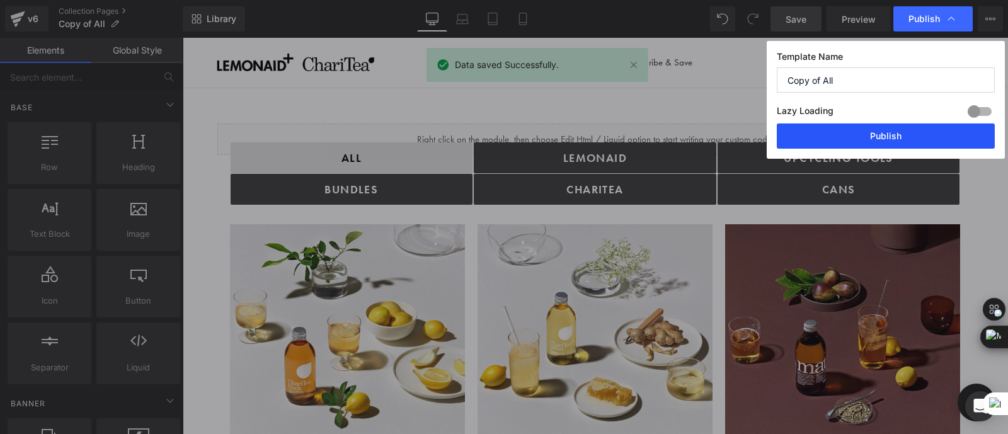
drag, startPoint x: 864, startPoint y: 135, endPoint x: 667, endPoint y: 77, distance: 205.0
click at [864, 135] on button "Publish" at bounding box center [886, 135] width 218 height 25
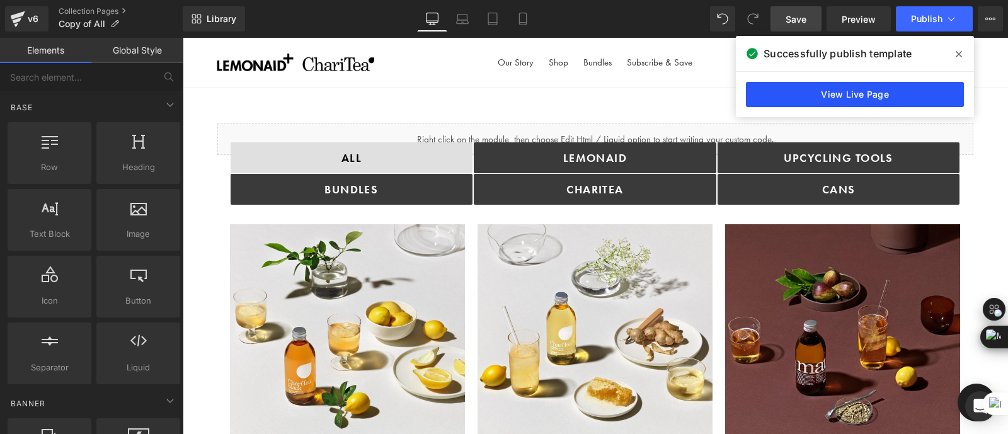
click at [867, 96] on link "View Live Page" at bounding box center [855, 94] width 218 height 25
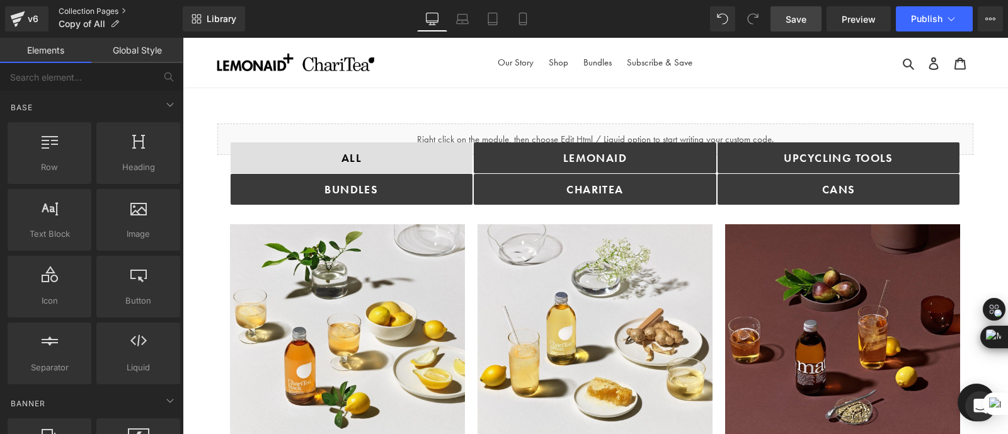
click at [98, 8] on link "Collection Pages" at bounding box center [121, 11] width 124 height 10
